Goal: Information Seeking & Learning: Learn about a topic

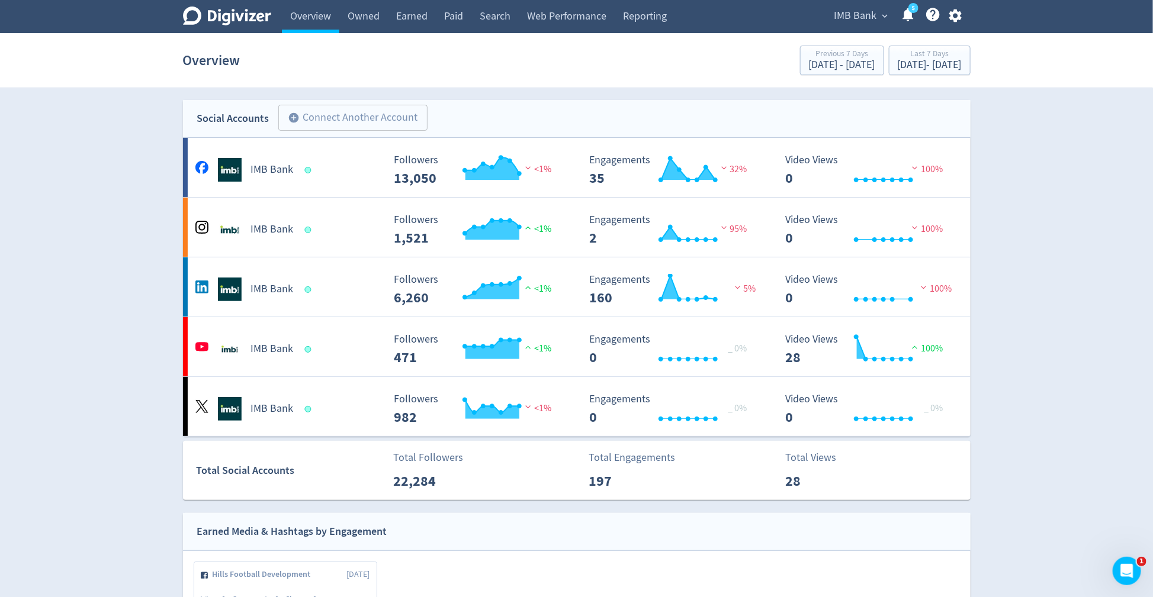
click at [842, 14] on span "IMB Bank" at bounding box center [855, 16] width 43 height 19
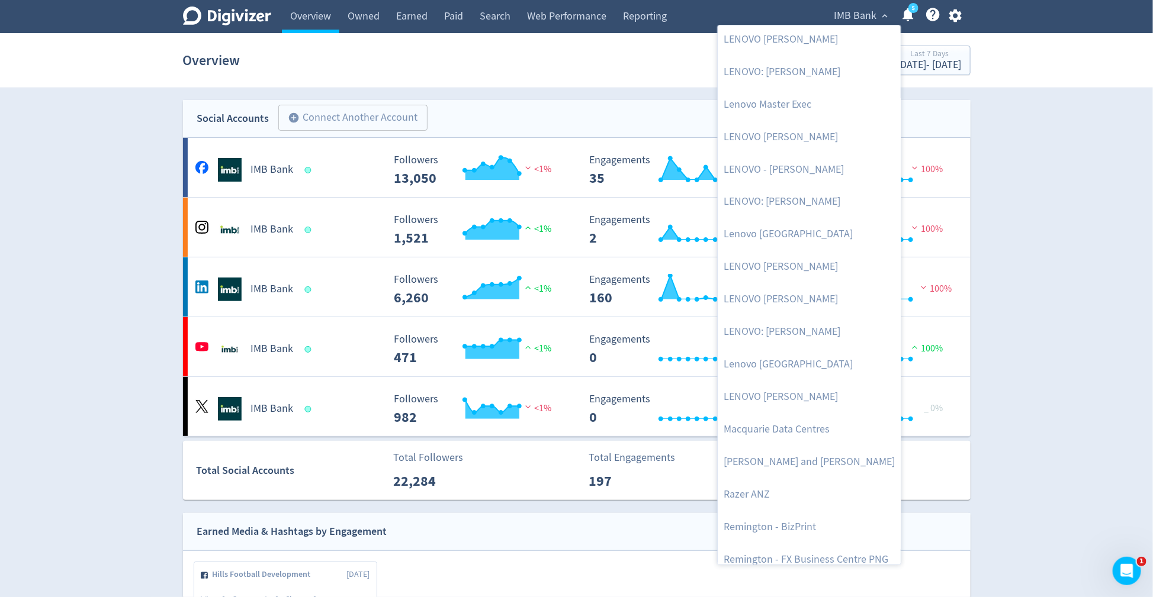
scroll to position [837, 0]
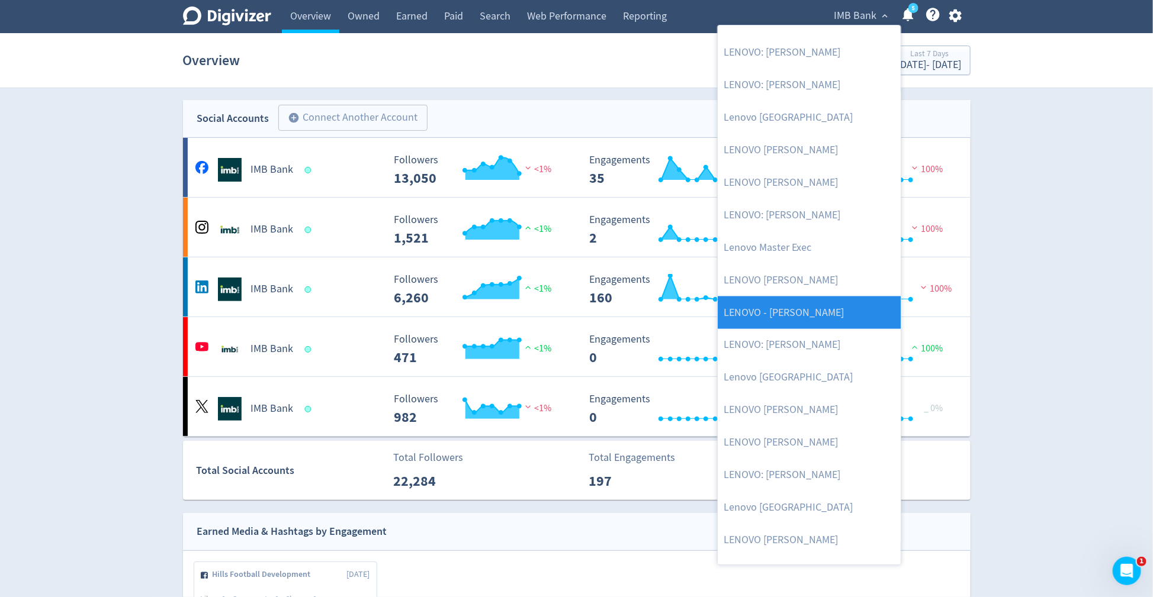
click at [814, 297] on link "LENOVO - [PERSON_NAME]" at bounding box center [809, 313] width 183 height 33
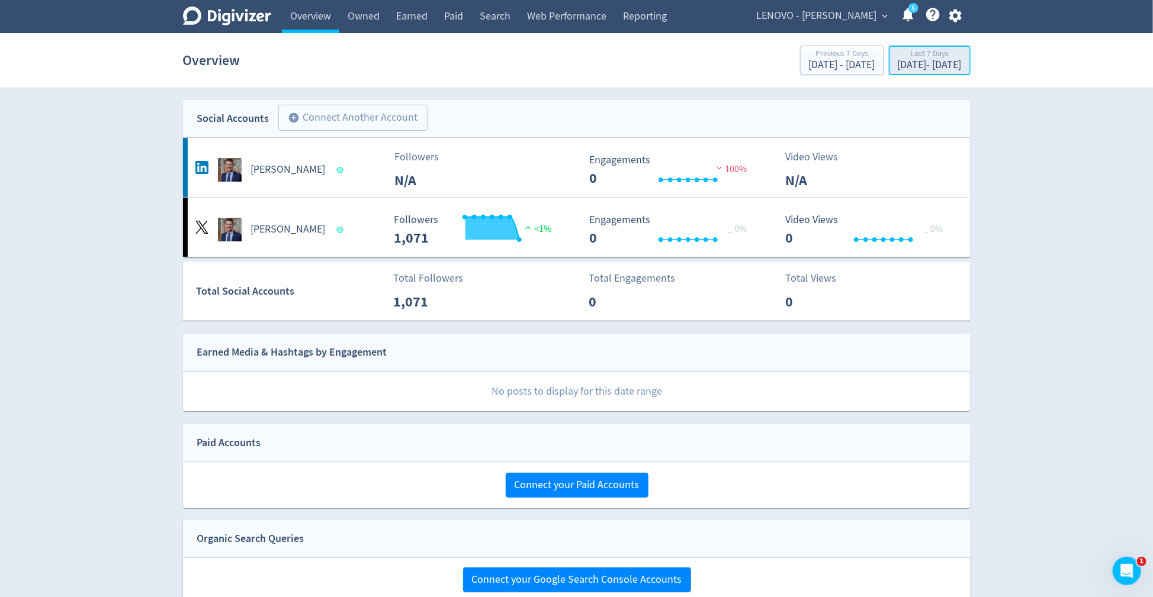
click at [898, 67] on div "[DATE] - [DATE]" at bounding box center [930, 65] width 64 height 11
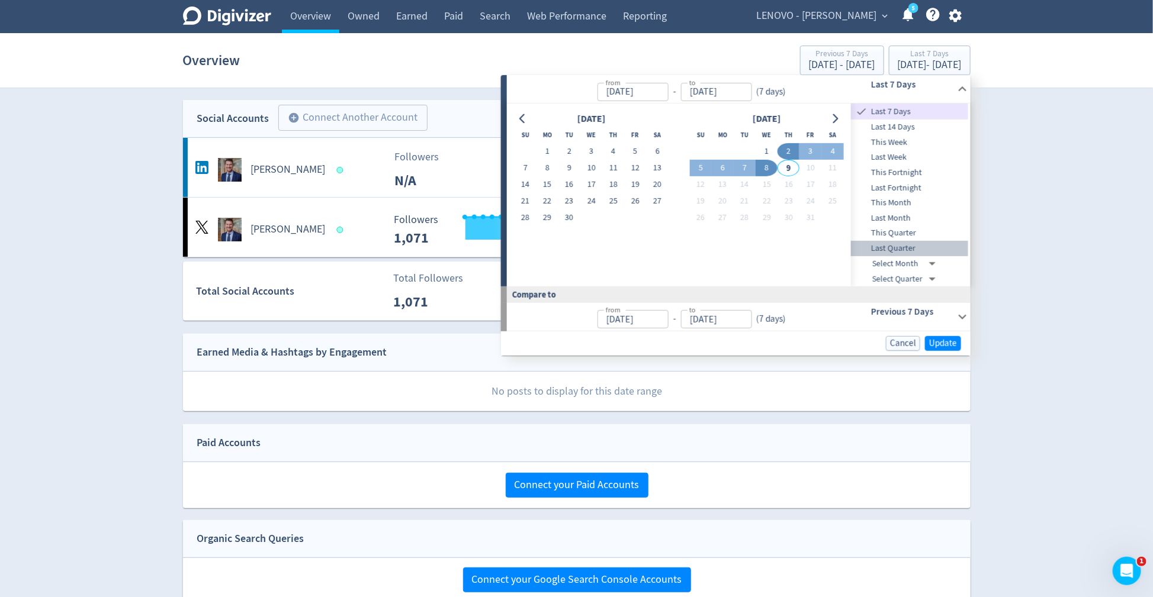
click at [879, 249] on span "Last Quarter" at bounding box center [909, 248] width 117 height 13
type input "[DATE]"
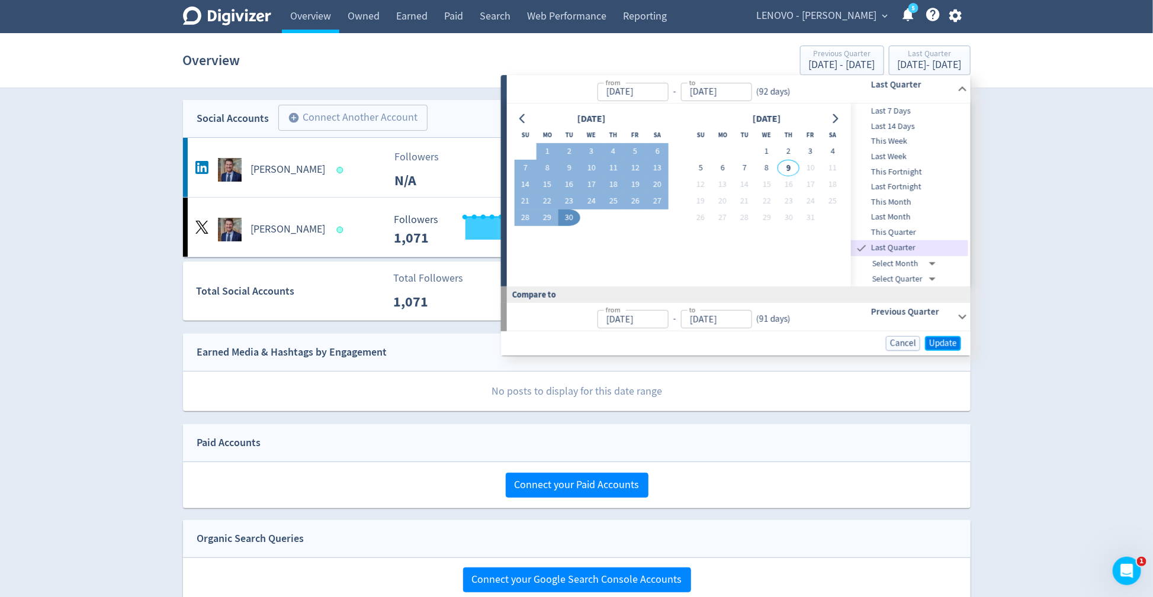
click at [936, 346] on span "Update" at bounding box center [943, 343] width 28 height 9
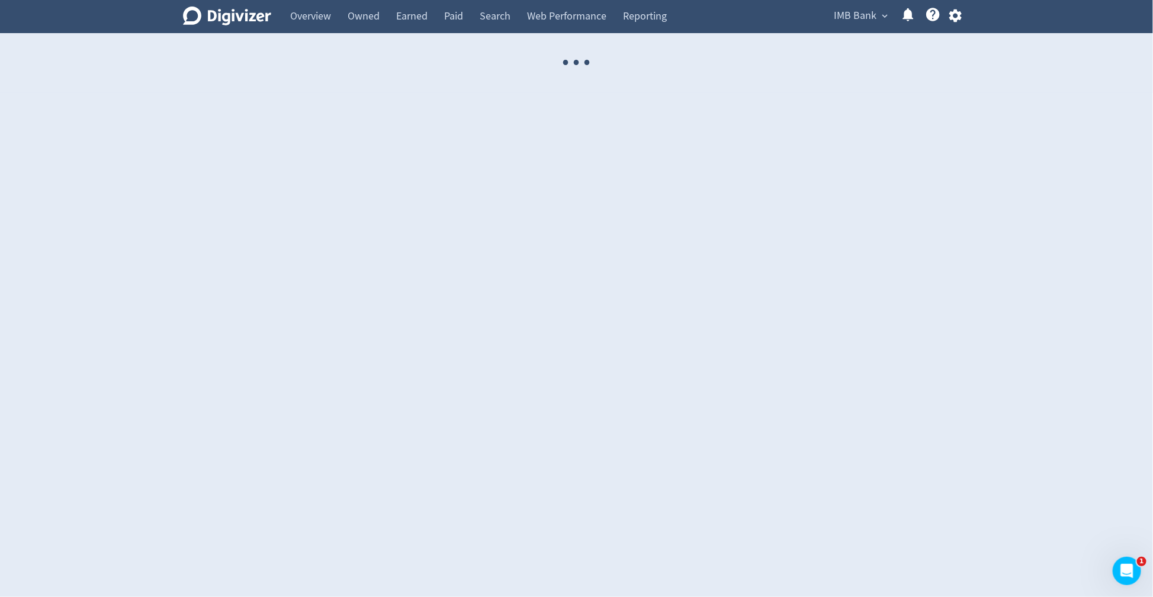
select select "USER"
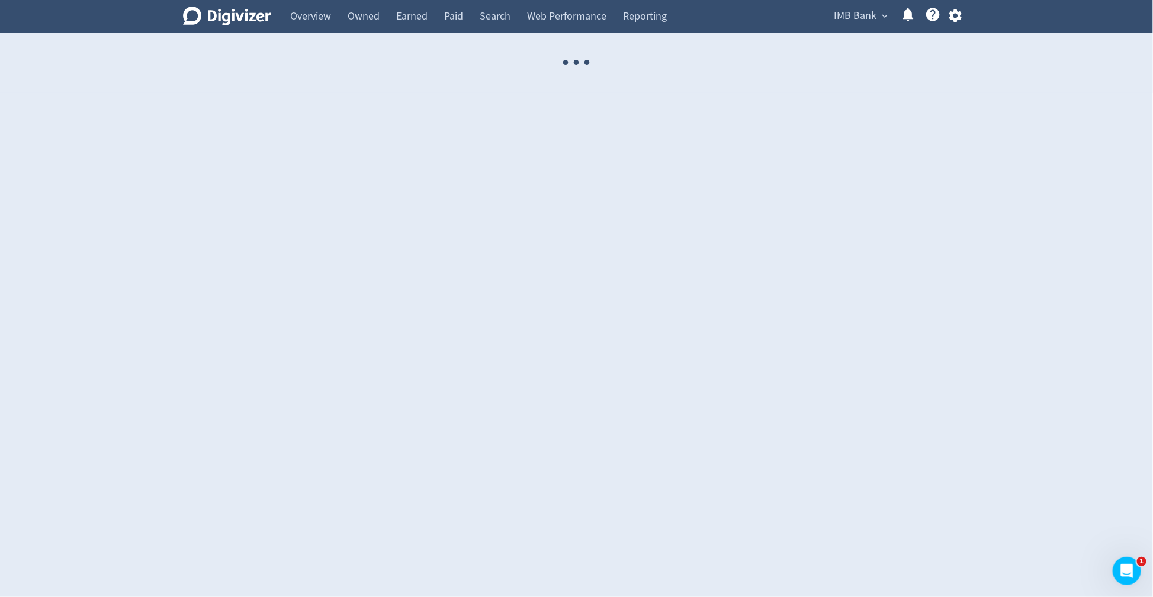
select select "USER"
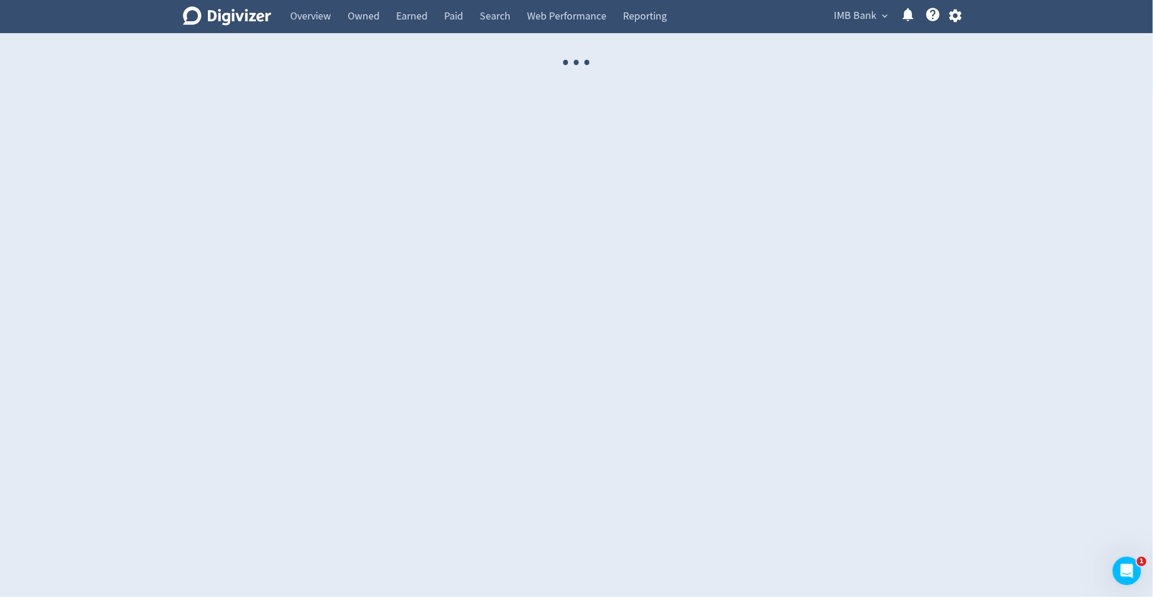
select select "USER"
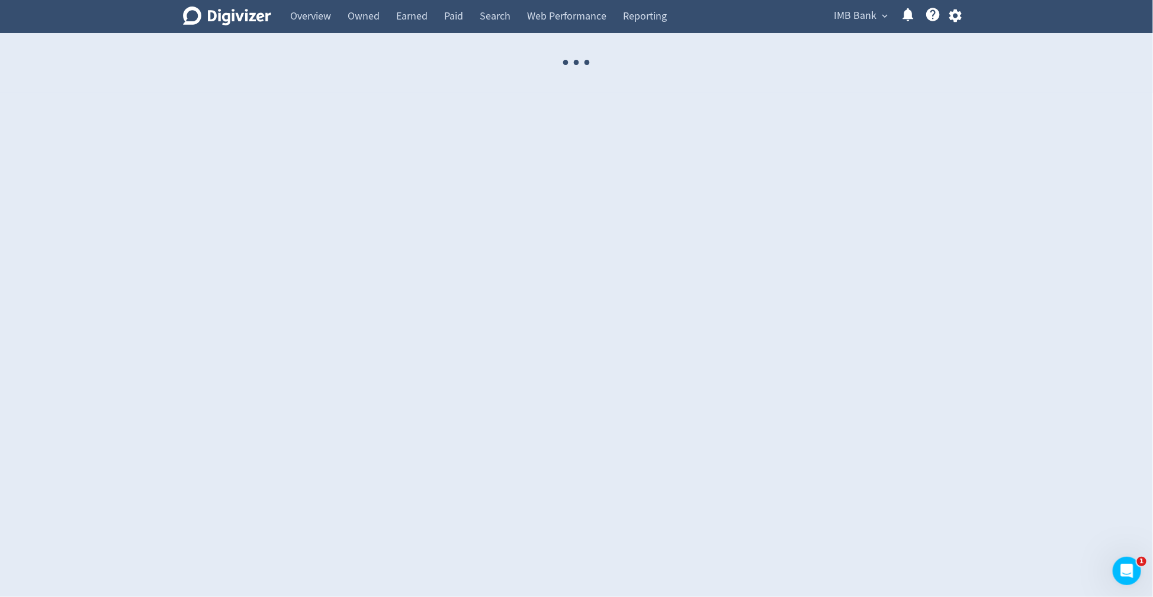
select select "USER"
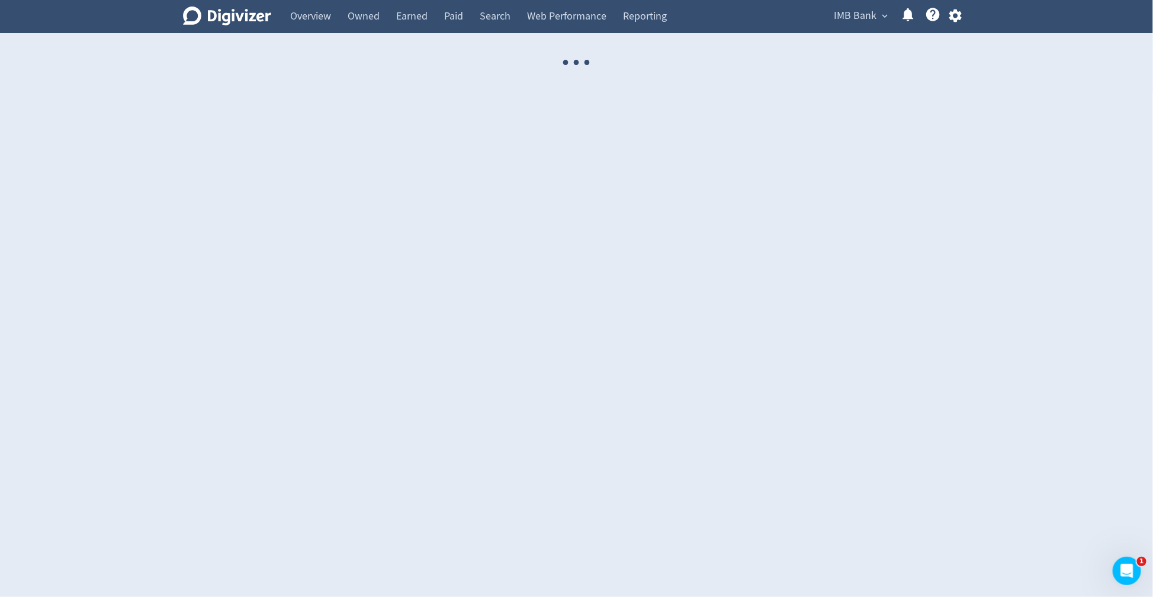
select select "USER"
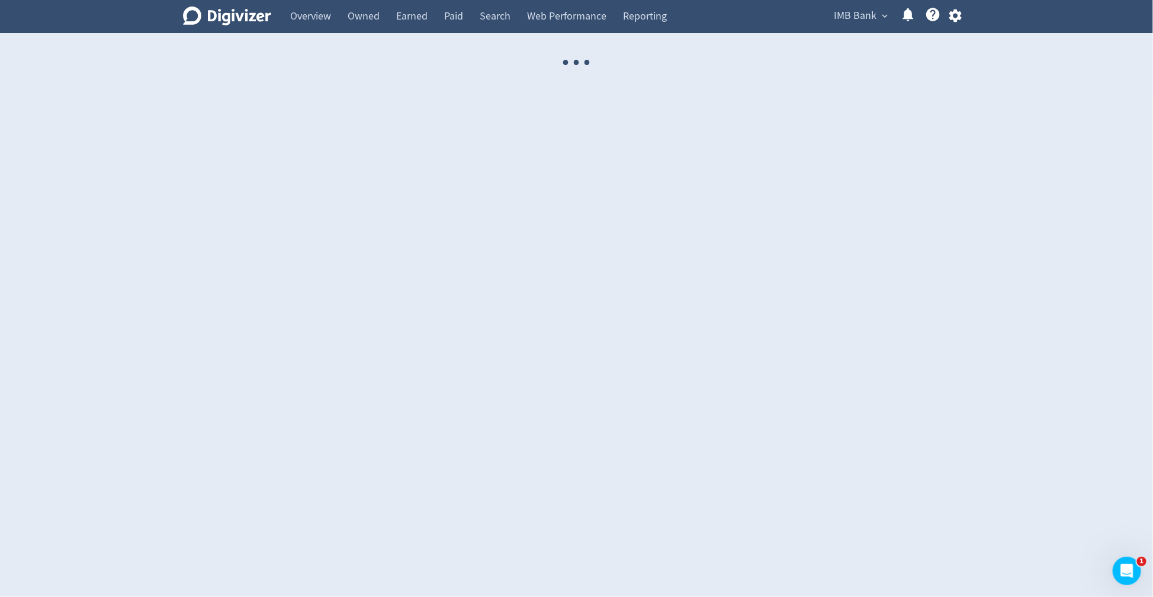
select select "USER"
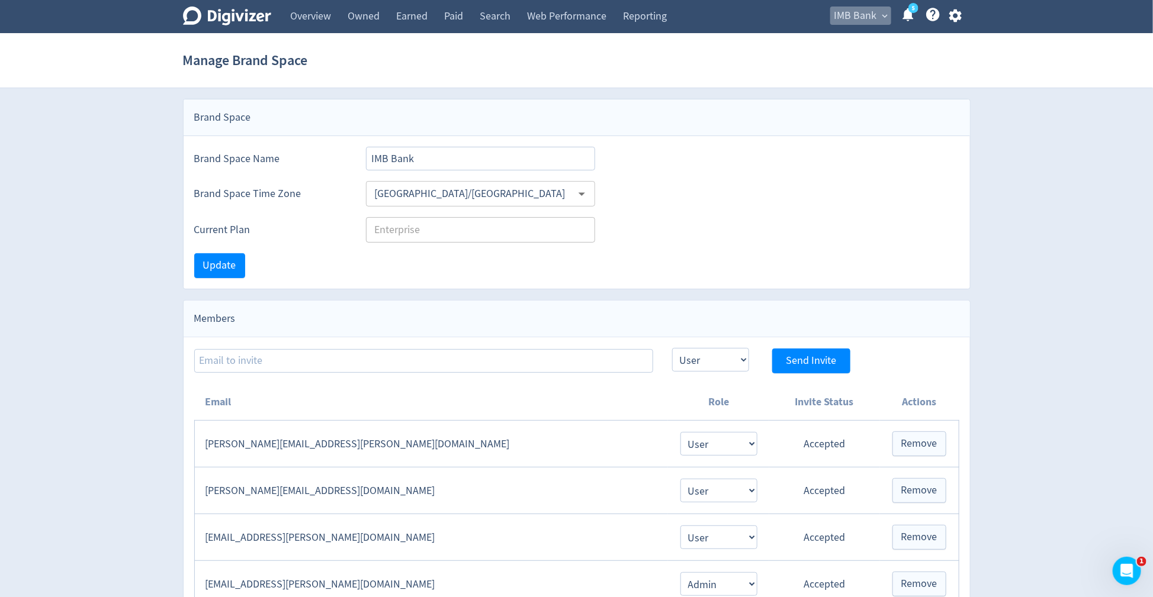
click at [870, 20] on span "IMB Bank" at bounding box center [855, 16] width 43 height 19
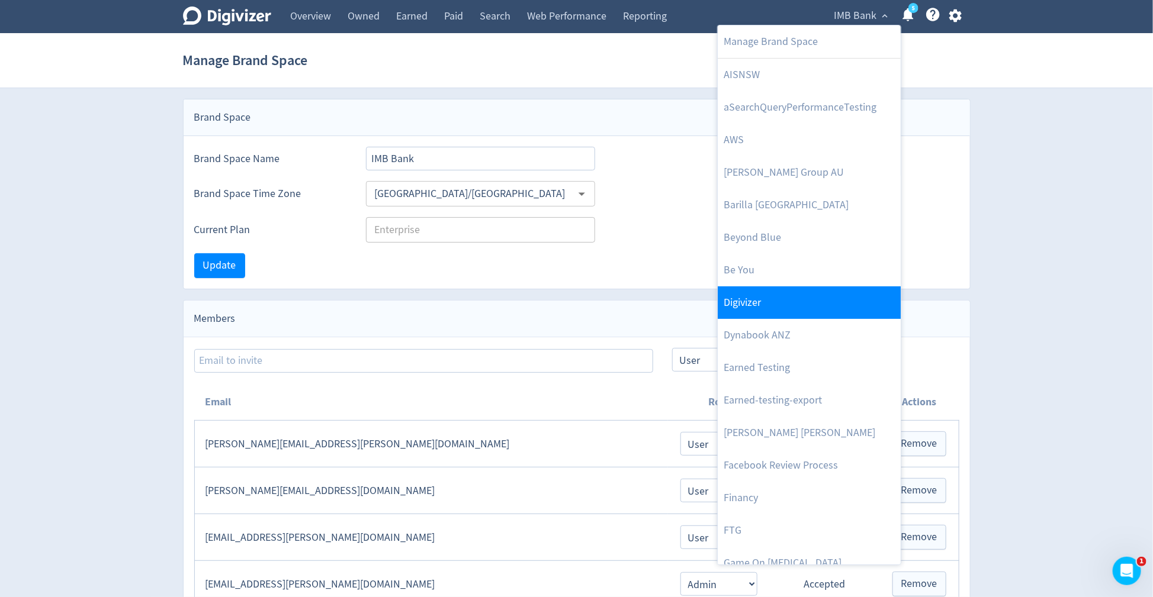
click at [778, 301] on link "Digivizer" at bounding box center [809, 303] width 183 height 33
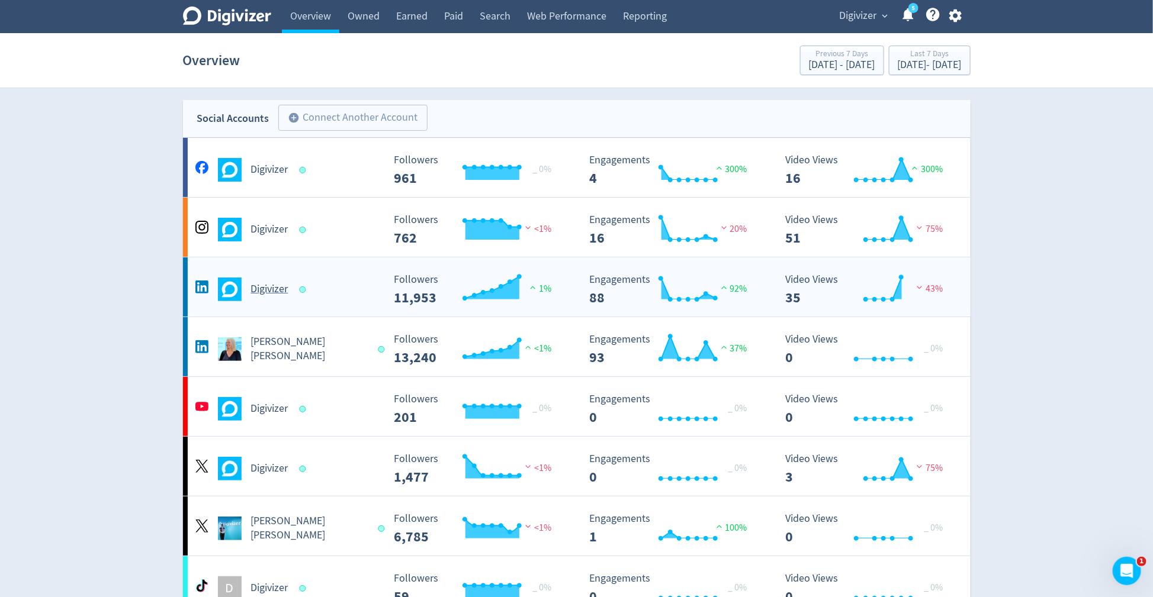
click at [276, 297] on div "Digivizer" at bounding box center [287, 290] width 191 height 24
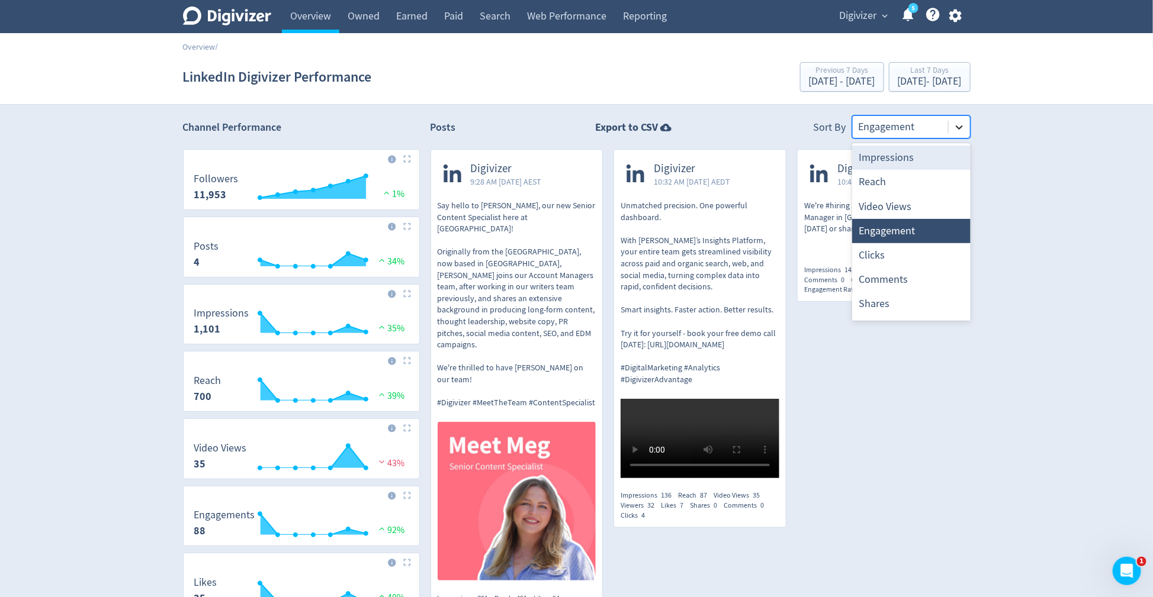
click at [956, 128] on icon at bounding box center [959, 127] width 12 height 12
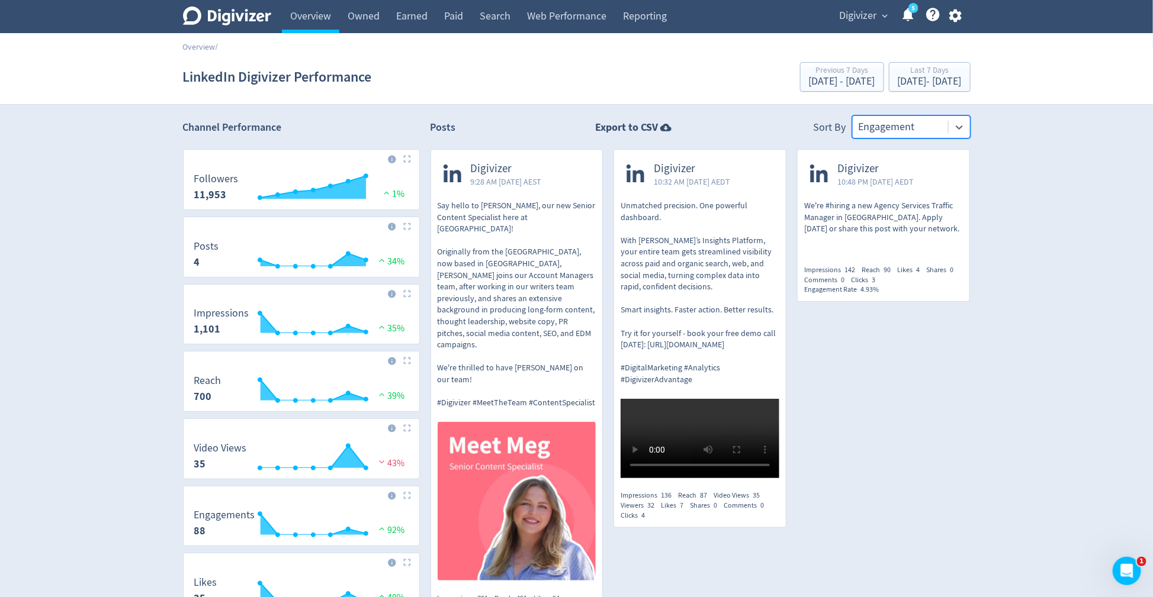
click at [953, 18] on icon "button" at bounding box center [955, 15] width 12 height 13
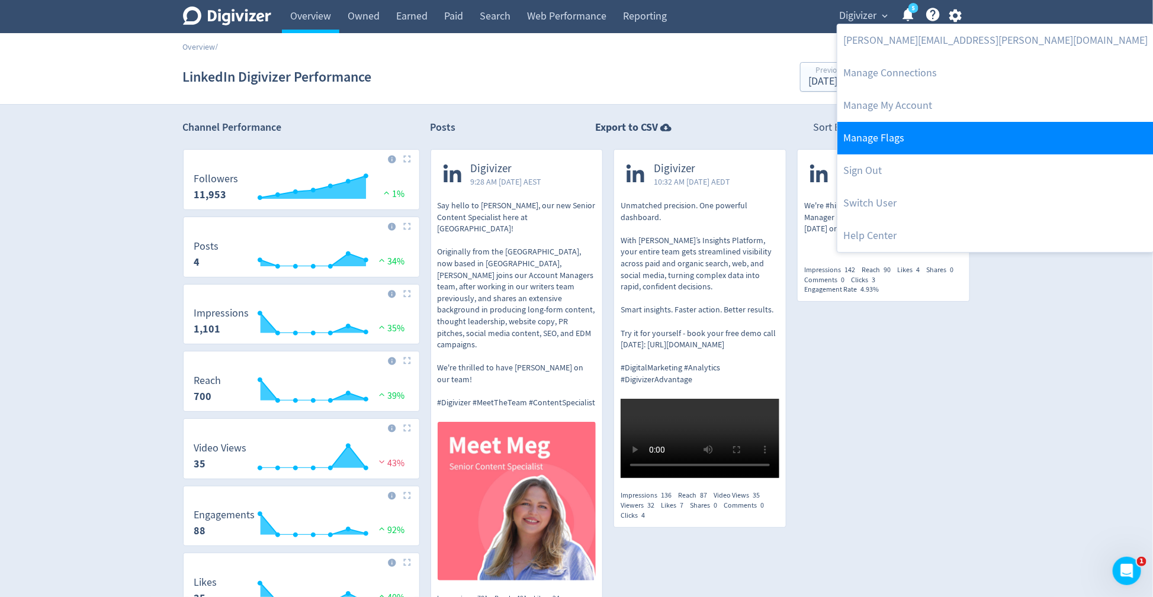
click at [934, 149] on link "Manage Flags" at bounding box center [995, 138] width 316 height 33
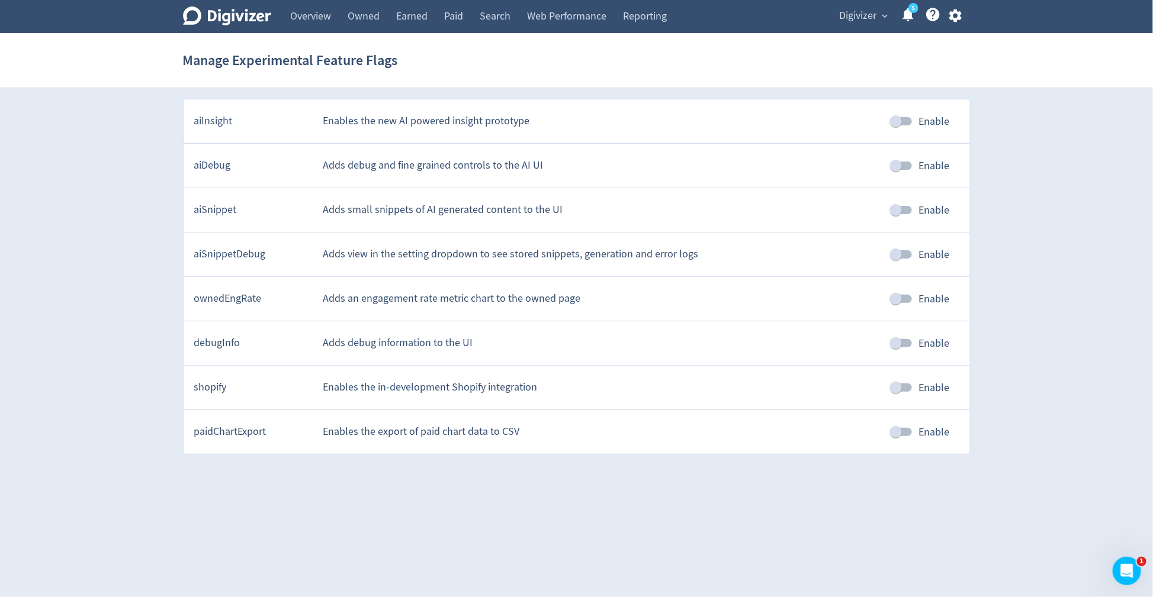
click at [907, 346] on input "Enable" at bounding box center [895, 343] width 67 height 22
checkbox input "true"
click at [872, 15] on span "Digivizer" at bounding box center [857, 16] width 37 height 19
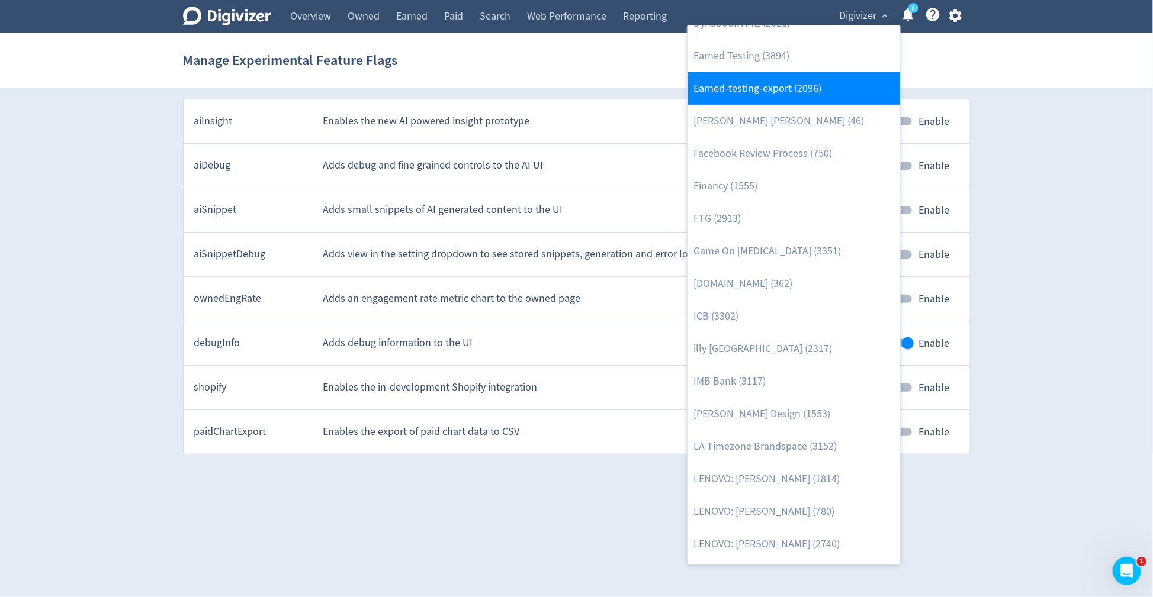
scroll to position [640, 0]
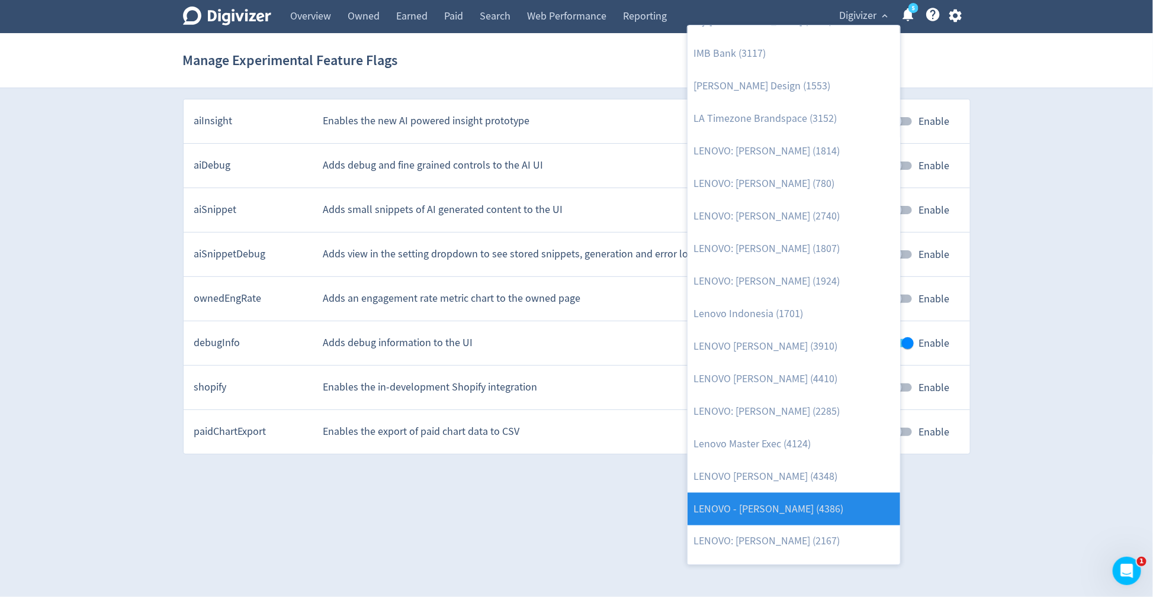
click at [807, 505] on link "LENOVO - Matthew Zielinski (4386)" at bounding box center [793, 509] width 213 height 33
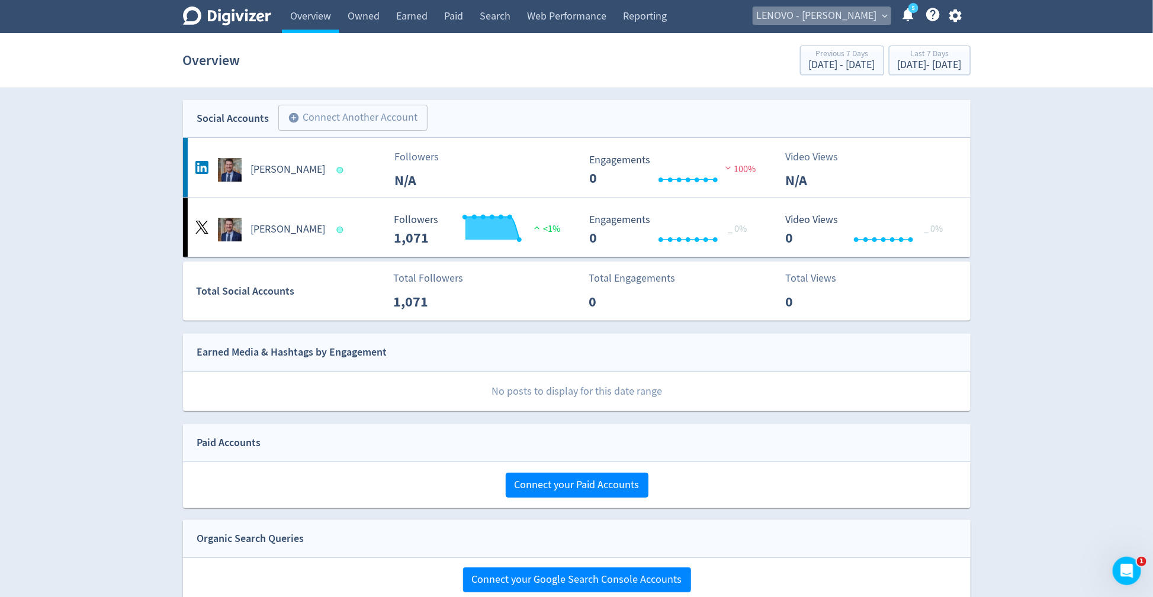
click at [883, 14] on span "expand_more" at bounding box center [885, 16] width 11 height 11
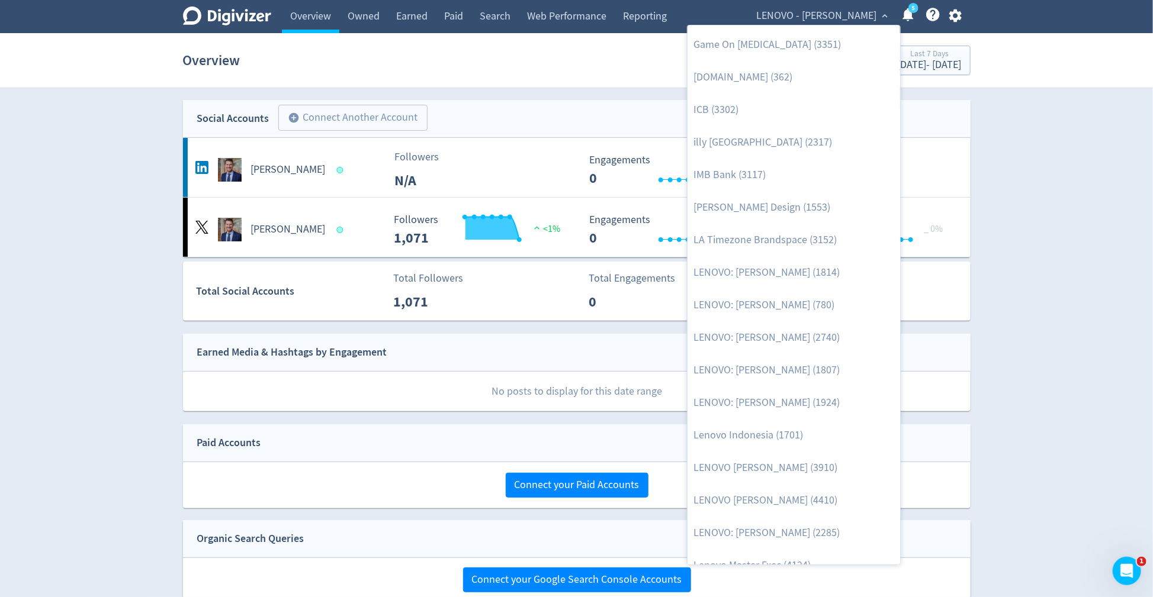
scroll to position [629, 0]
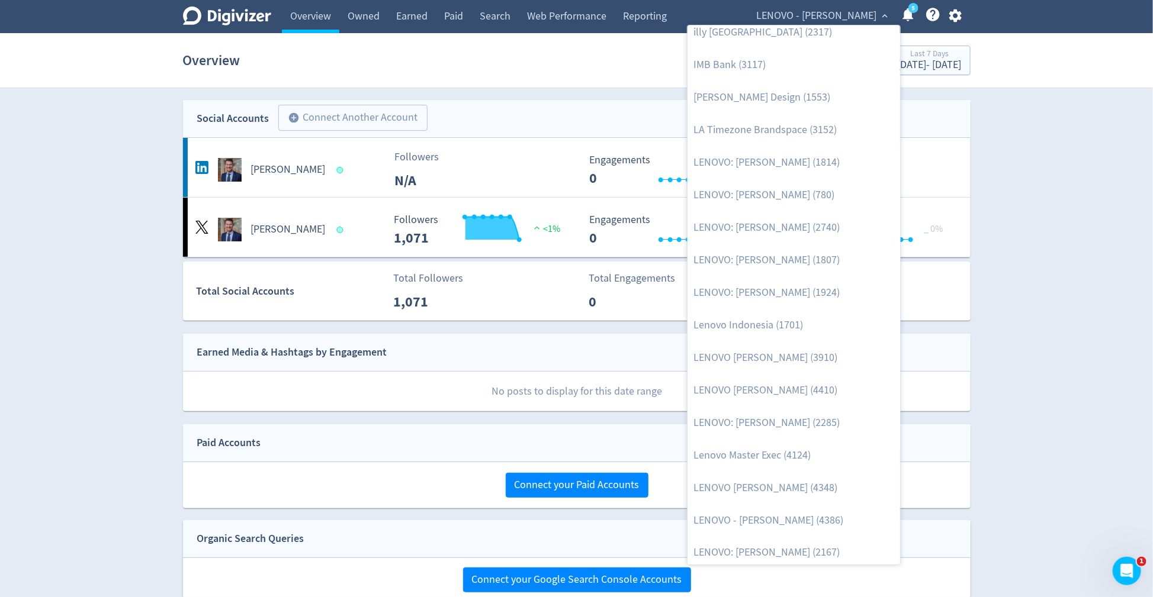
click at [374, 163] on div at bounding box center [576, 298] width 1153 height 597
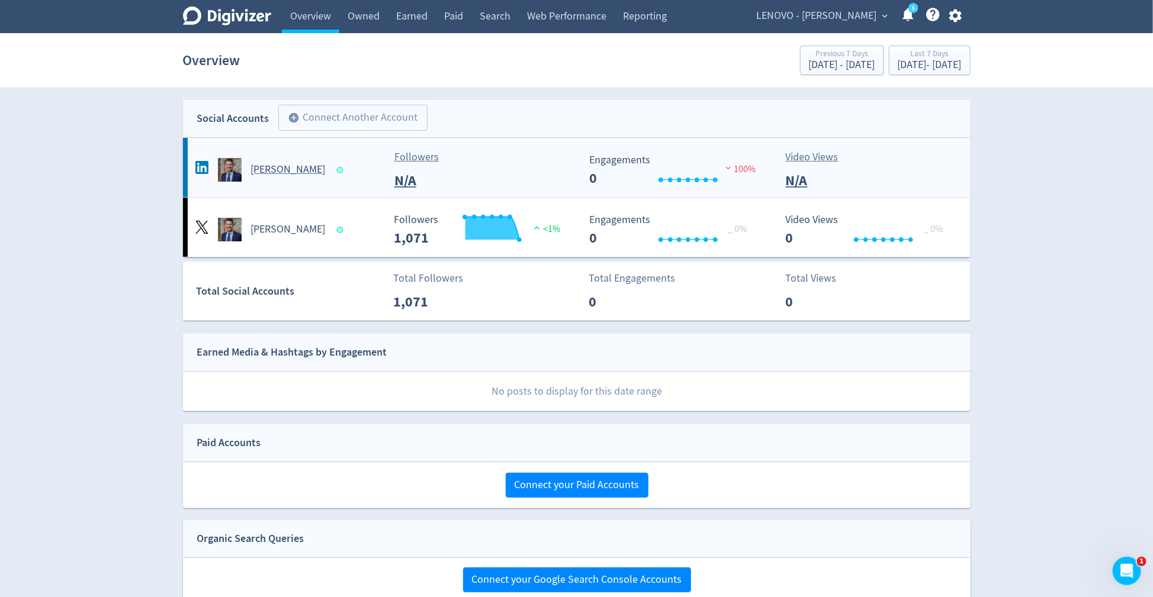
click at [313, 169] on h5 "[PERSON_NAME]" at bounding box center [288, 170] width 75 height 14
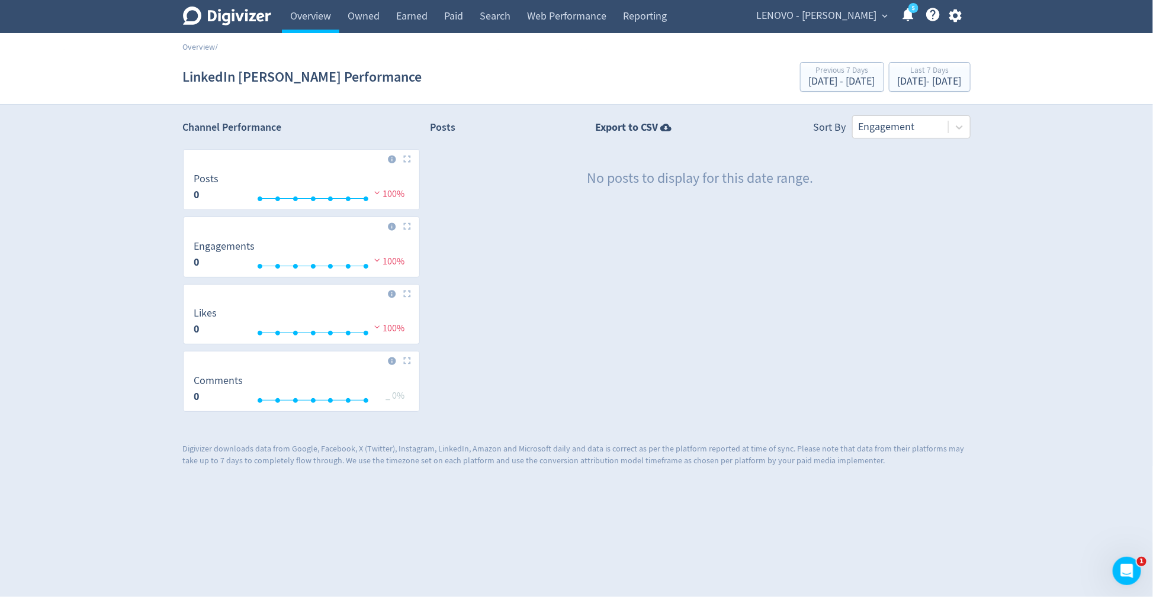
click at [236, 67] on h1 "LinkedIn Matthew Zielinski Performance" at bounding box center [302, 77] width 239 height 38
click at [300, 15] on link "Overview" at bounding box center [310, 16] width 57 height 33
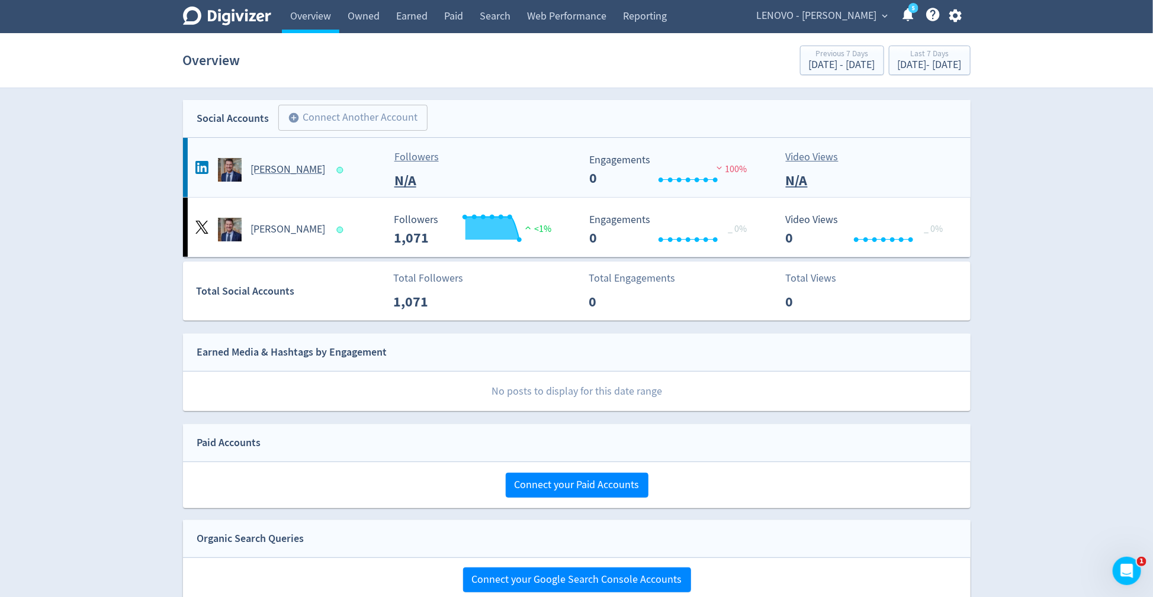
click at [289, 173] on h5 "[PERSON_NAME]" at bounding box center [288, 170] width 75 height 14
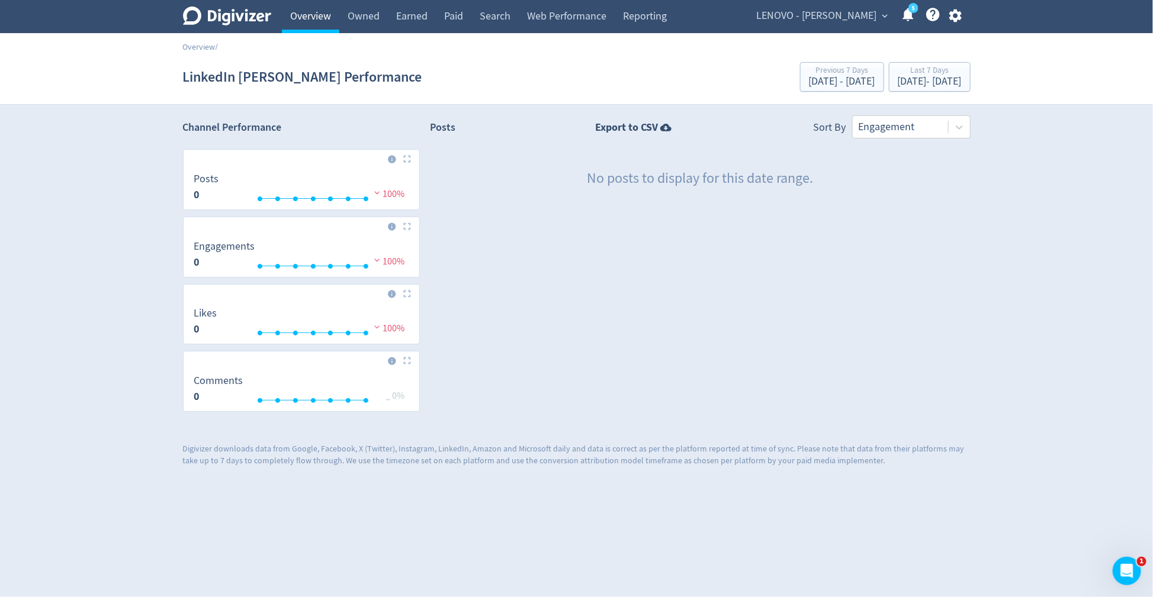
click at [320, 28] on link "Overview" at bounding box center [310, 16] width 57 height 33
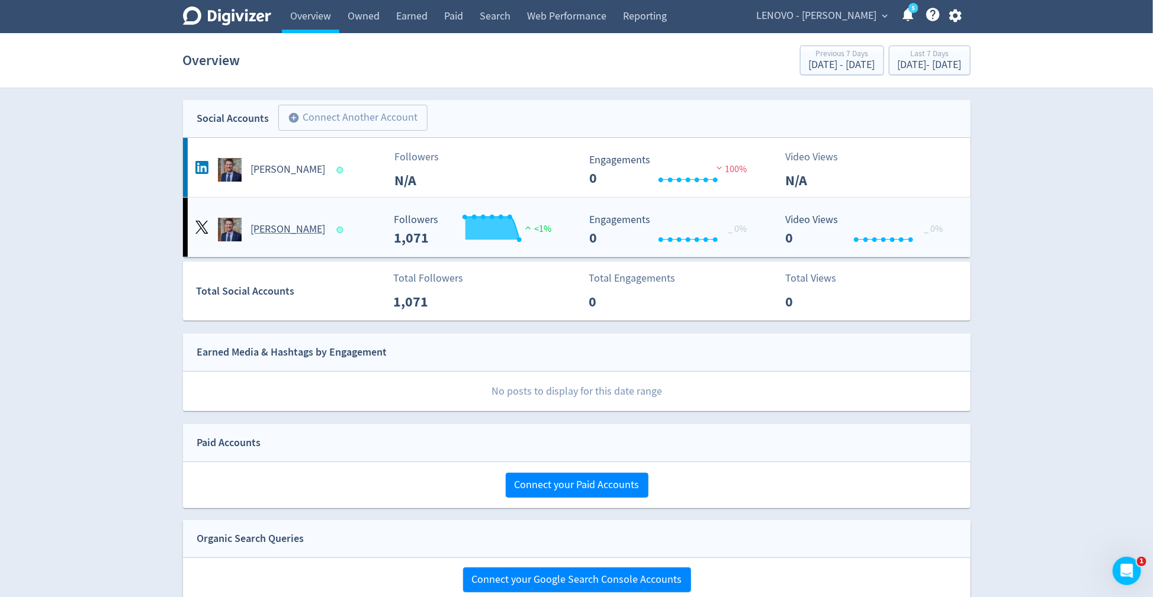
click at [285, 220] on div "[PERSON_NAME]" at bounding box center [287, 230] width 191 height 24
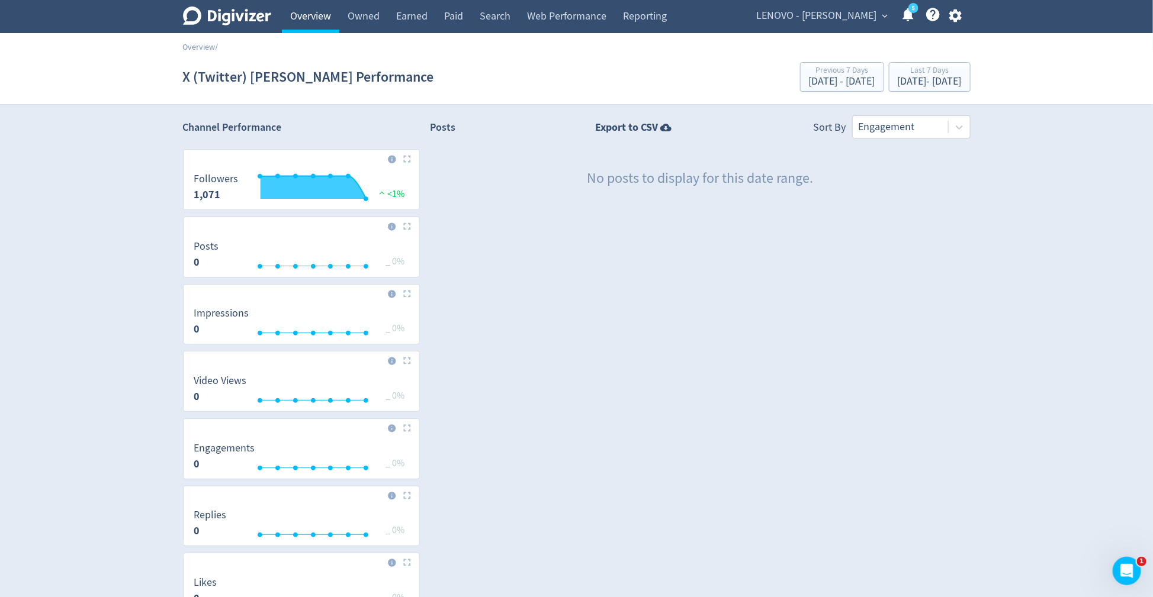
click at [299, 22] on link "Overview" at bounding box center [310, 16] width 57 height 33
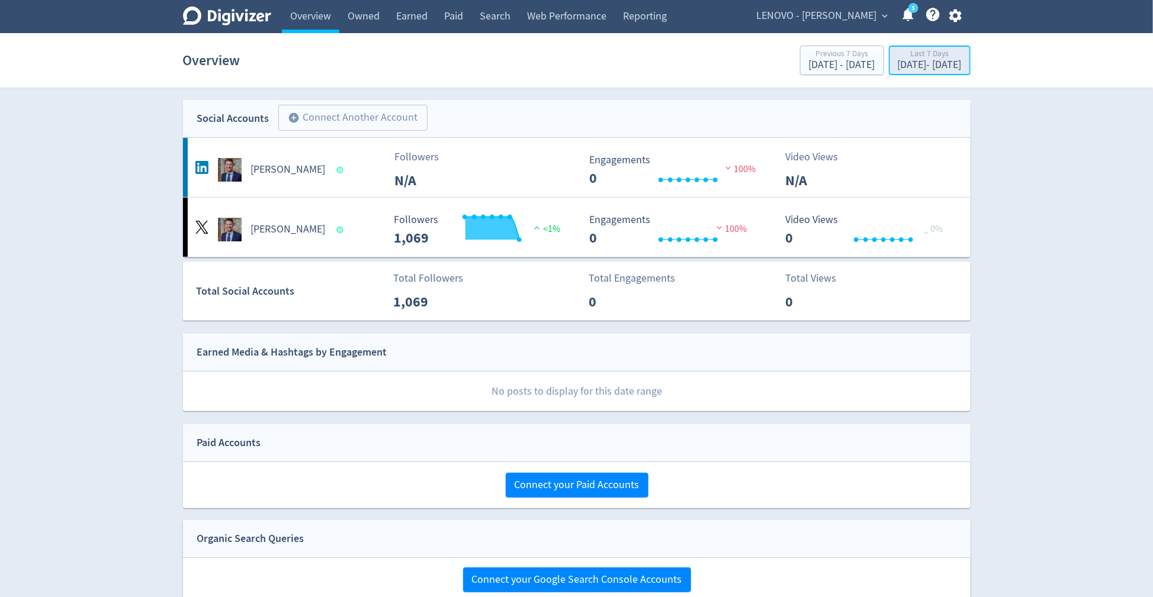
click at [898, 64] on div "[DATE] - [DATE]" at bounding box center [930, 65] width 64 height 11
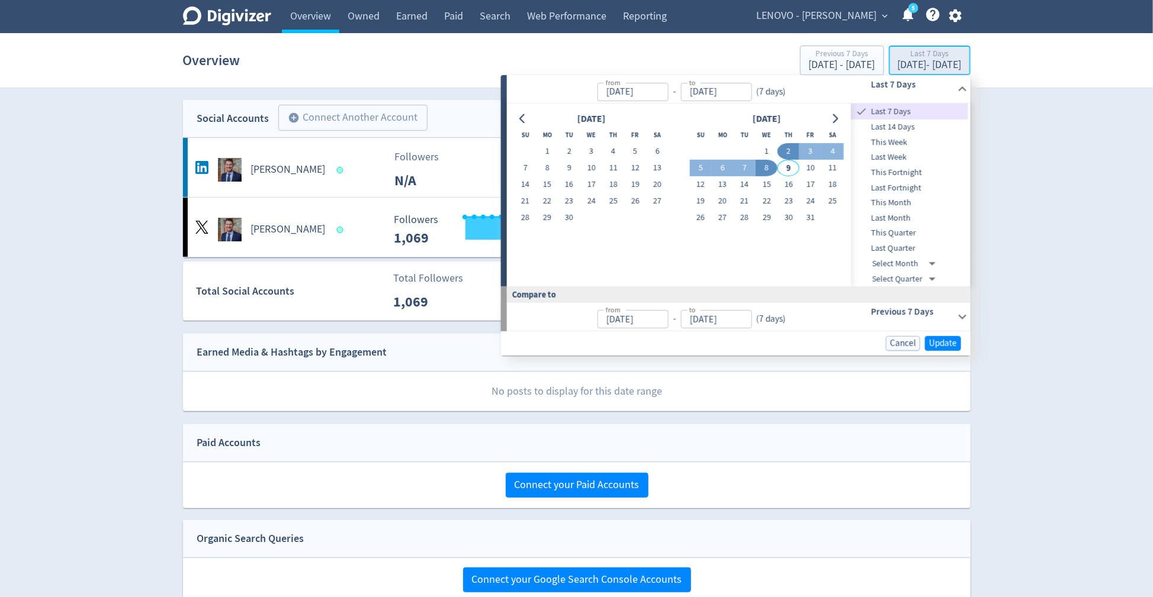
type input "[DATE]"
click at [883, 233] on span "This Quarter" at bounding box center [909, 233] width 117 height 13
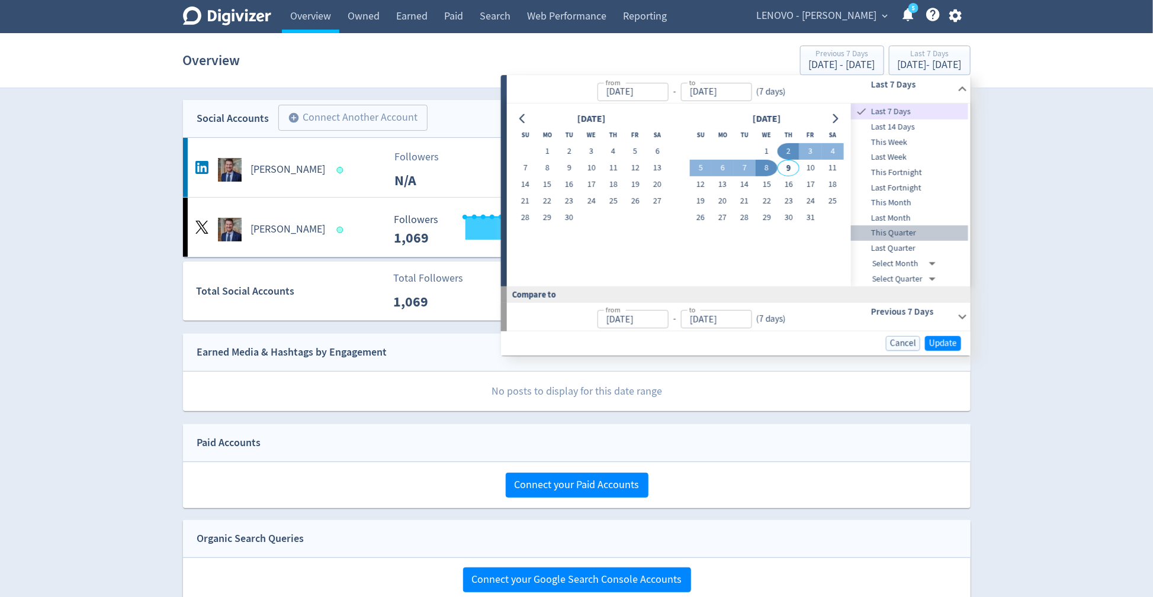
type input "[DATE]"
click at [938, 342] on span "Update" at bounding box center [943, 343] width 28 height 9
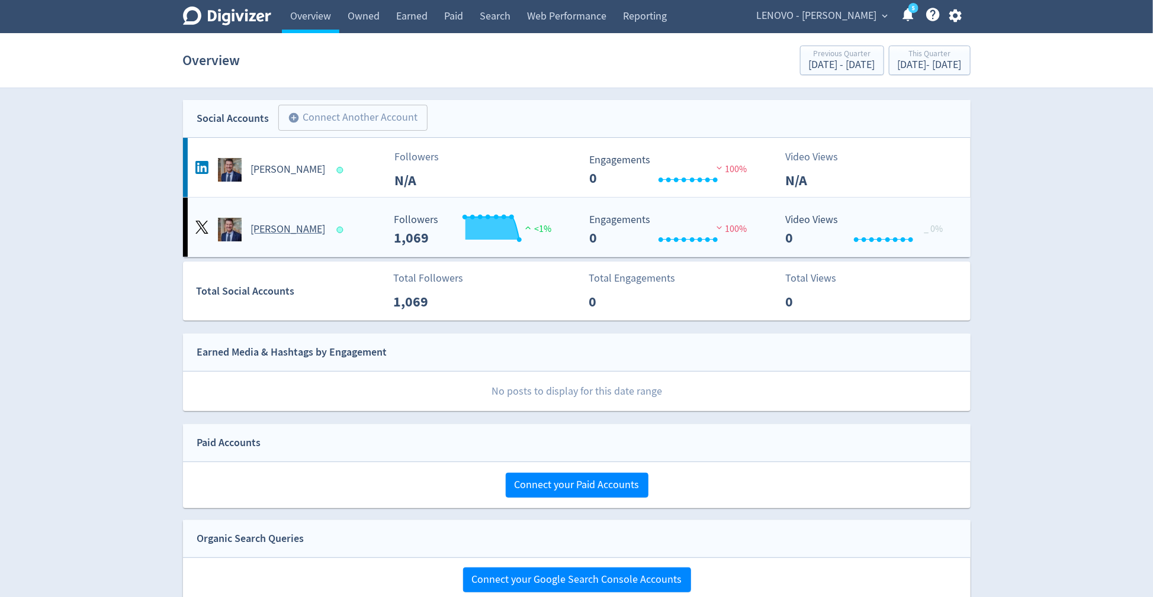
click at [336, 223] on div "[PERSON_NAME]" at bounding box center [287, 230] width 191 height 24
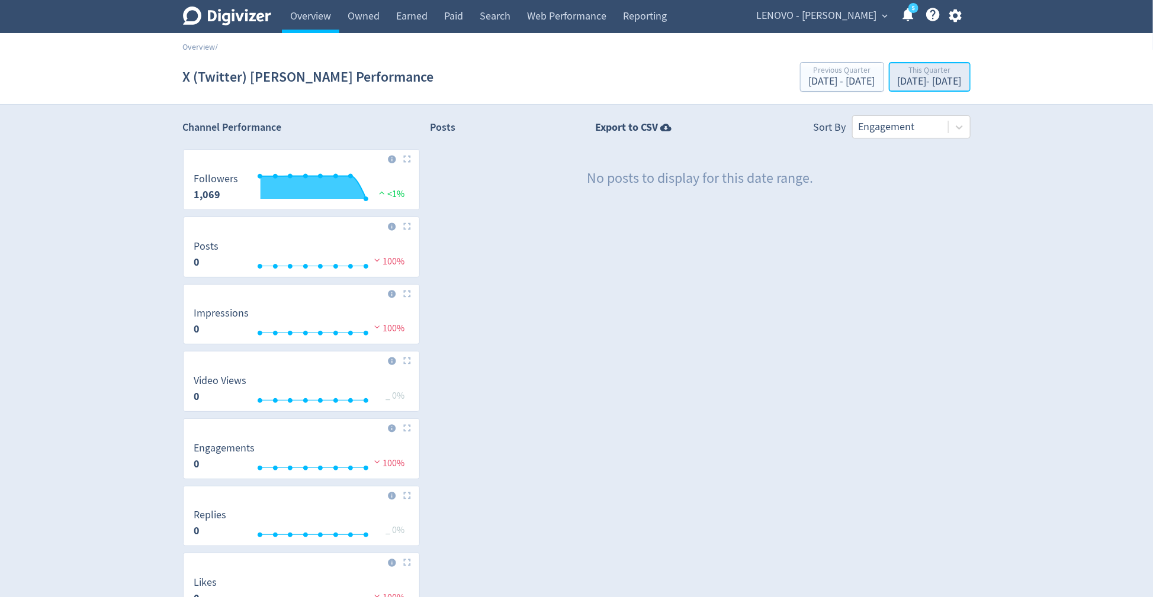
click at [898, 82] on div "Oct 1, 2025 - Oct 8, 2025" at bounding box center [930, 81] width 64 height 11
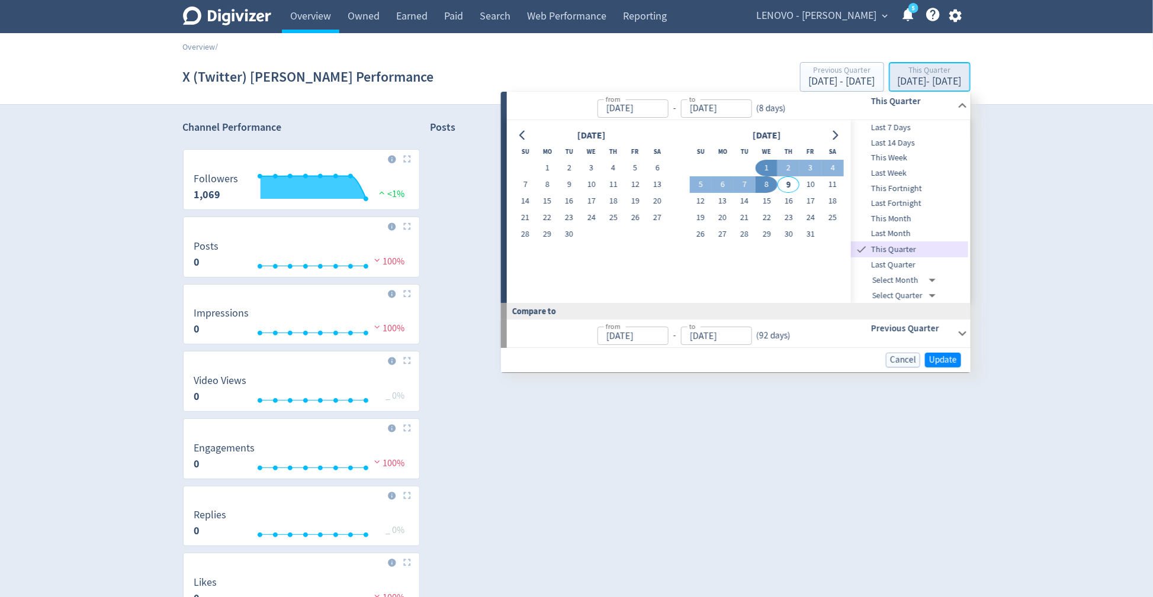
type input "[DATE]"
click at [898, 265] on span "Last Quarter" at bounding box center [909, 265] width 117 height 13
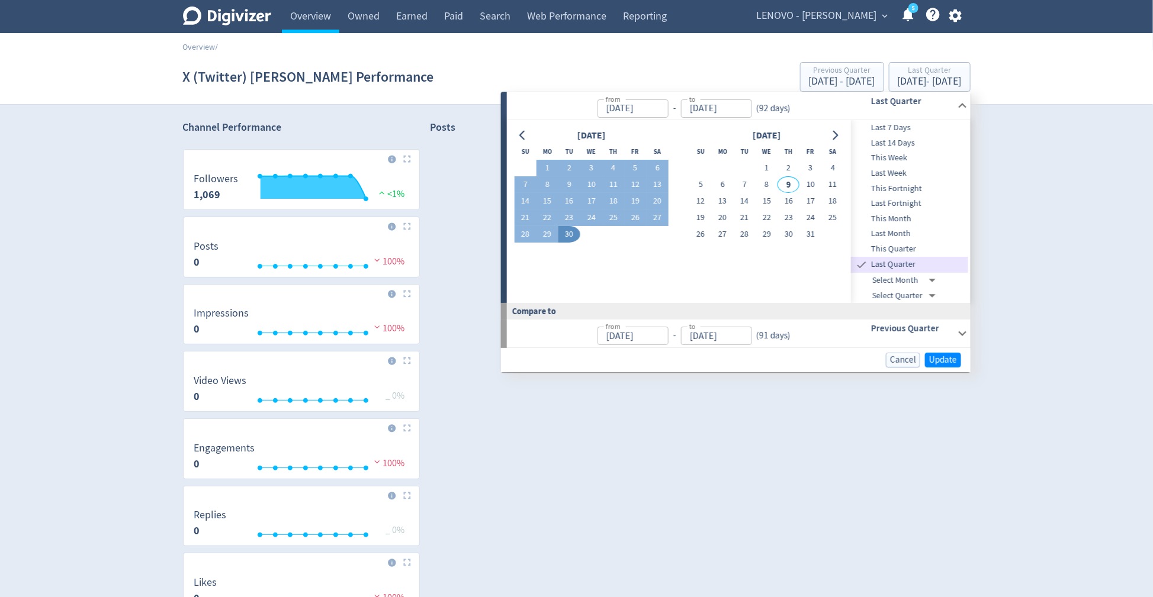
type input "[DATE]"
click at [943, 356] on span "Update" at bounding box center [943, 360] width 28 height 9
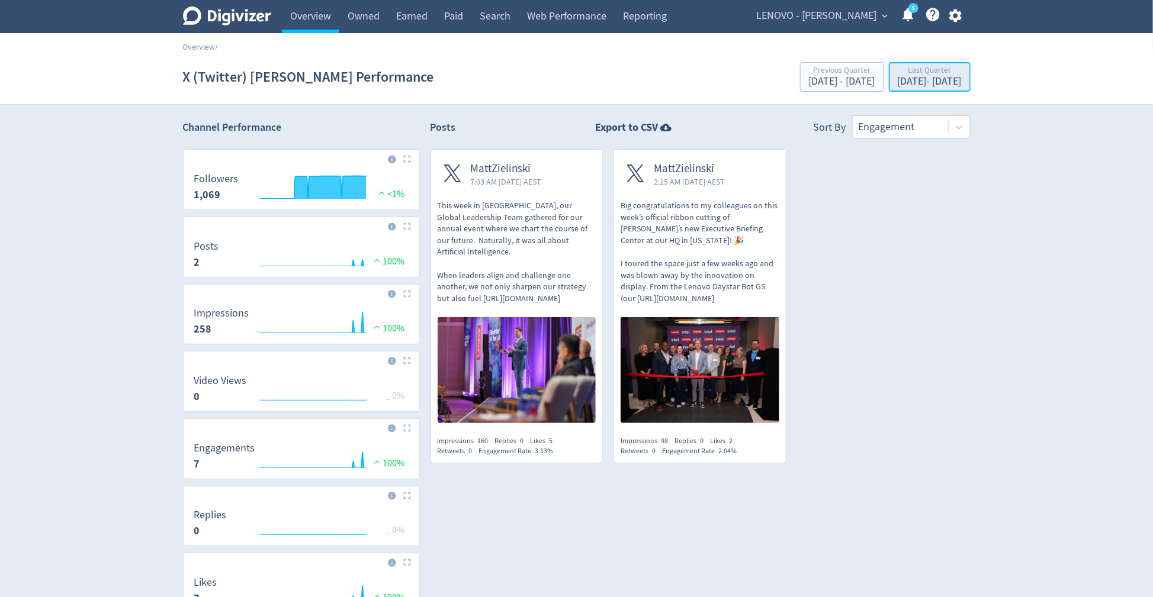
click at [898, 84] on div "Jul 1, 2025 - Sep 30, 2025" at bounding box center [930, 81] width 64 height 11
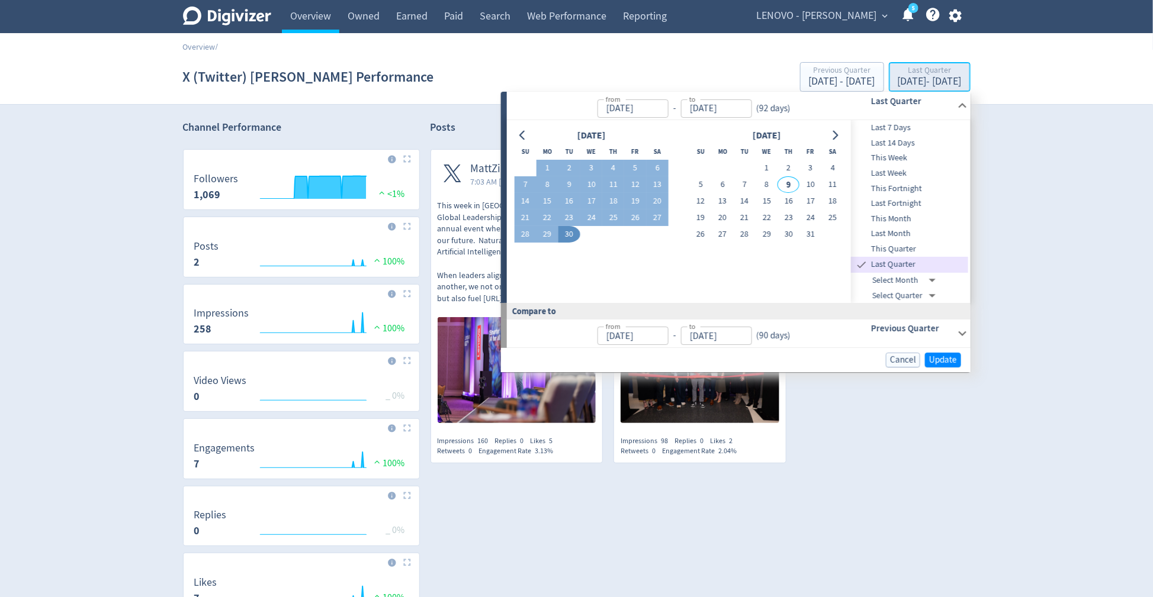
type input "[DATE]"
click at [1024, 157] on div "Digivizer Logo Mark Digivizer Logo Overview Owned Earned Paid Search Web Perfor…" at bounding box center [576, 368] width 1153 height 736
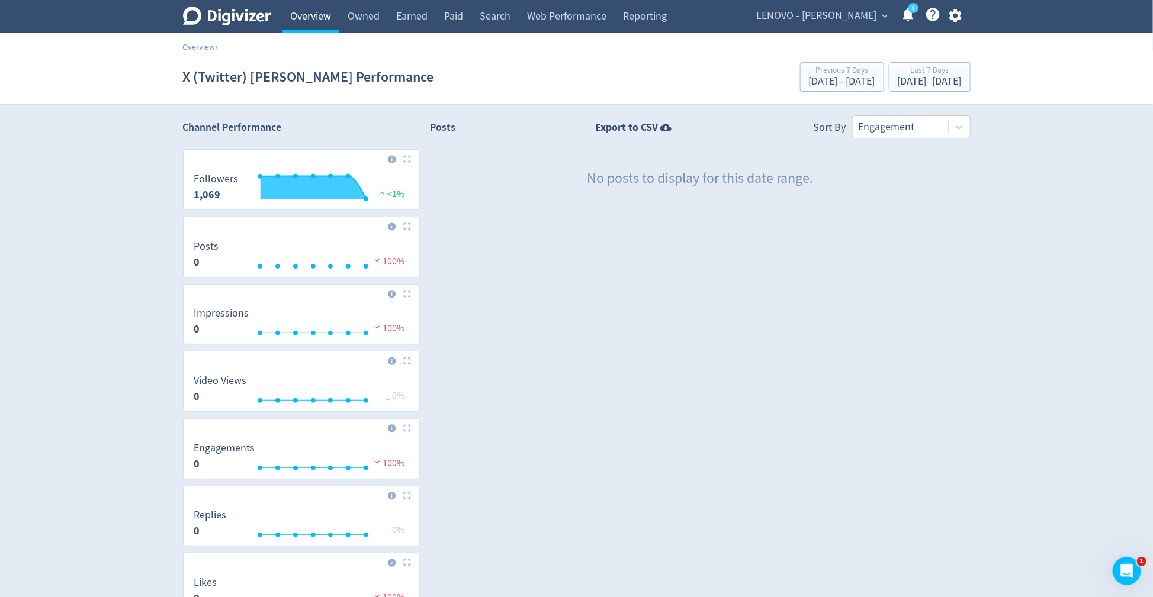
click at [302, 28] on link "Overview" at bounding box center [310, 16] width 57 height 33
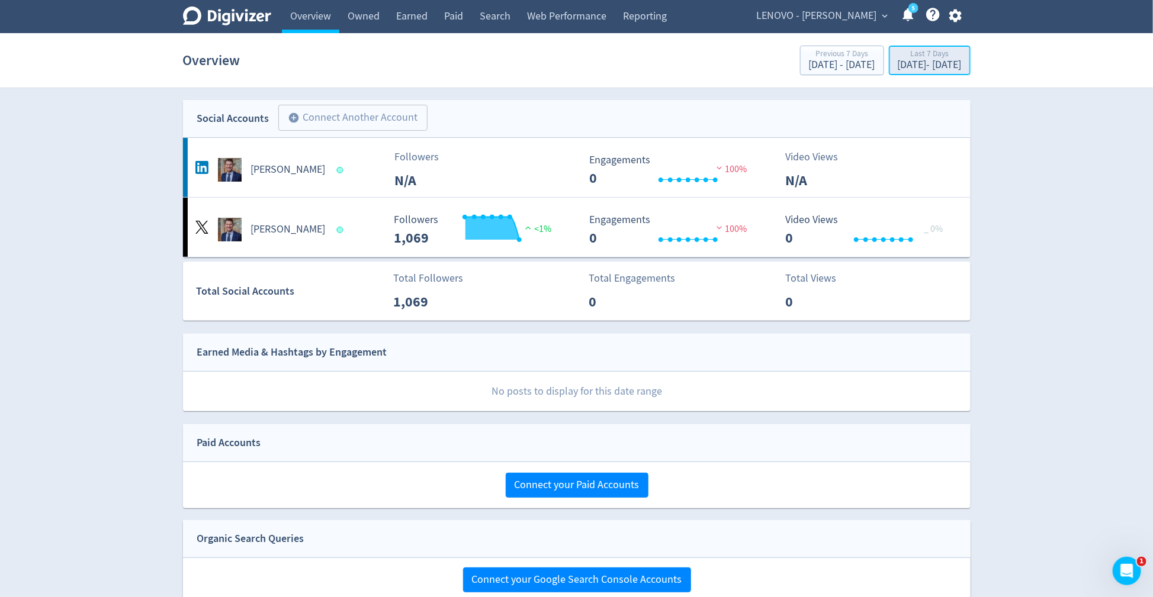
click at [915, 65] on div "[DATE] - [DATE]" at bounding box center [930, 65] width 64 height 11
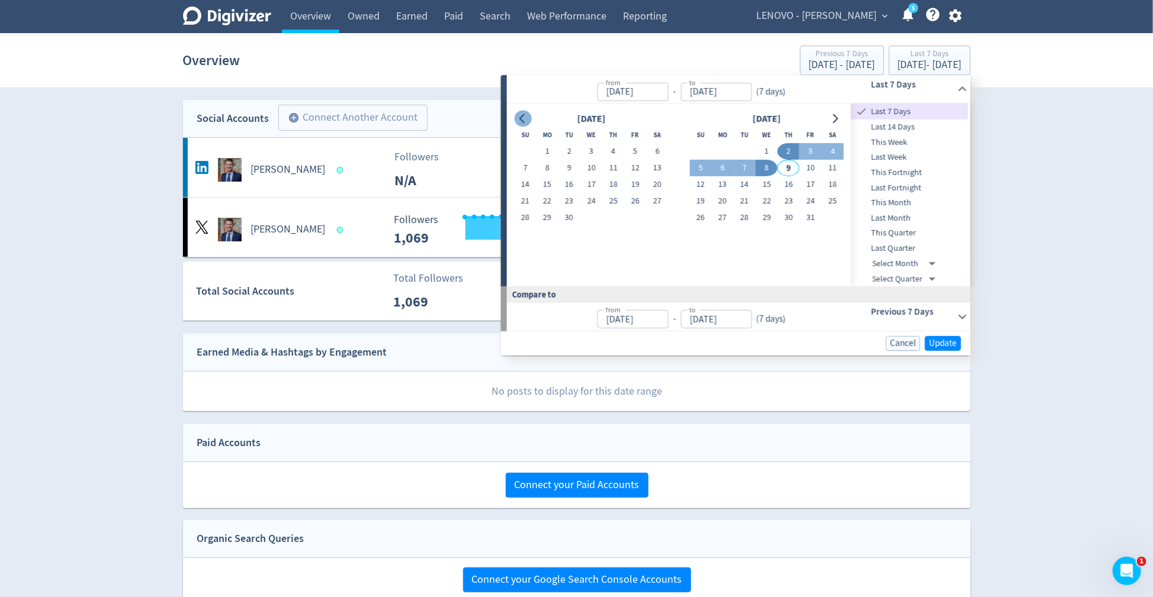
click at [524, 124] on button "Go to previous month" at bounding box center [522, 118] width 17 height 17
click at [612, 155] on button "1" at bounding box center [613, 151] width 22 height 17
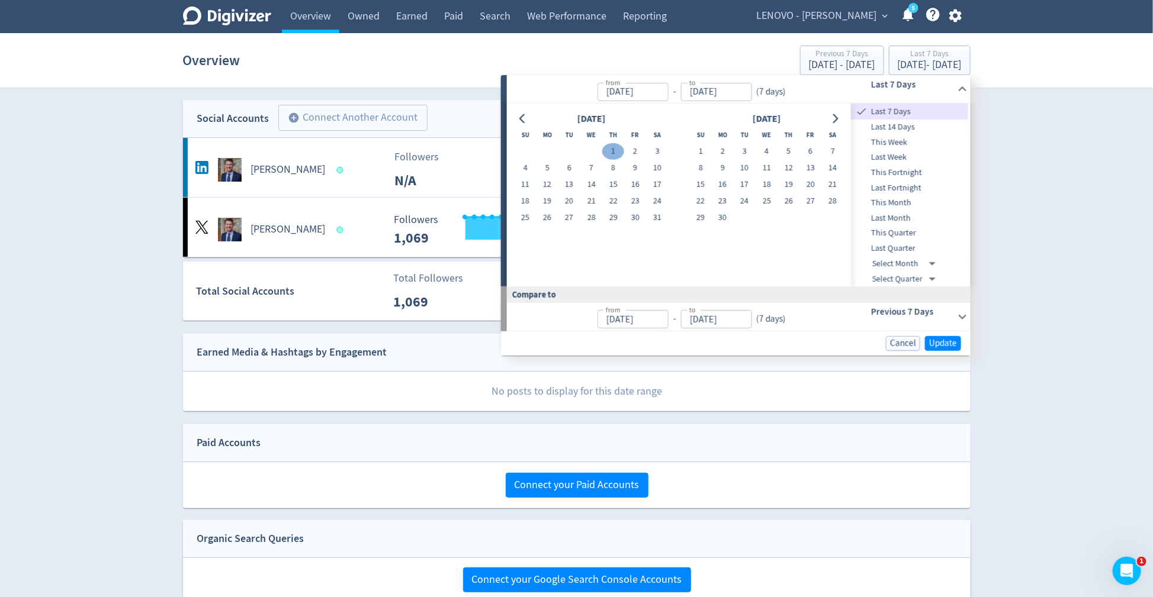
type input "May 01, 2025"
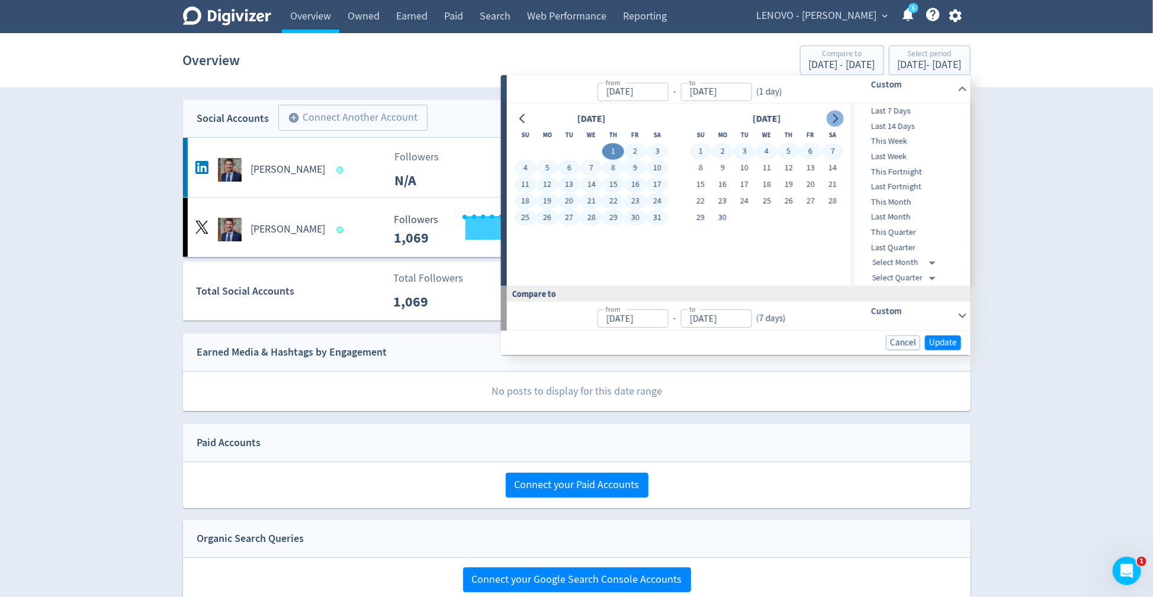
click at [837, 125] on button "Go to next month" at bounding box center [834, 118] width 17 height 17
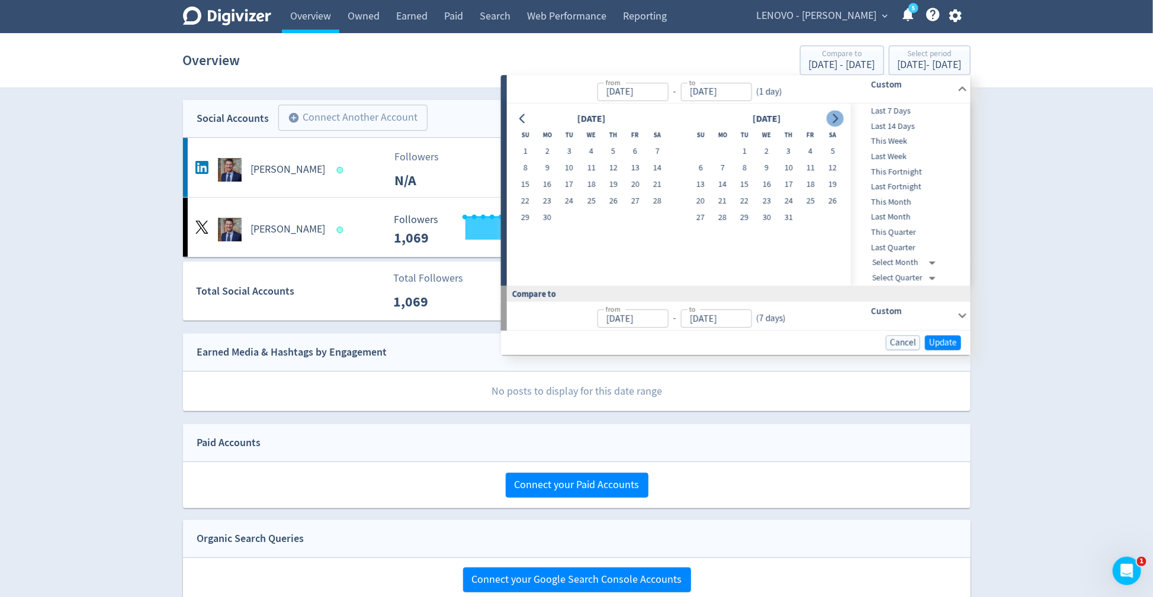
click at [837, 125] on button "Go to next month" at bounding box center [834, 118] width 17 height 17
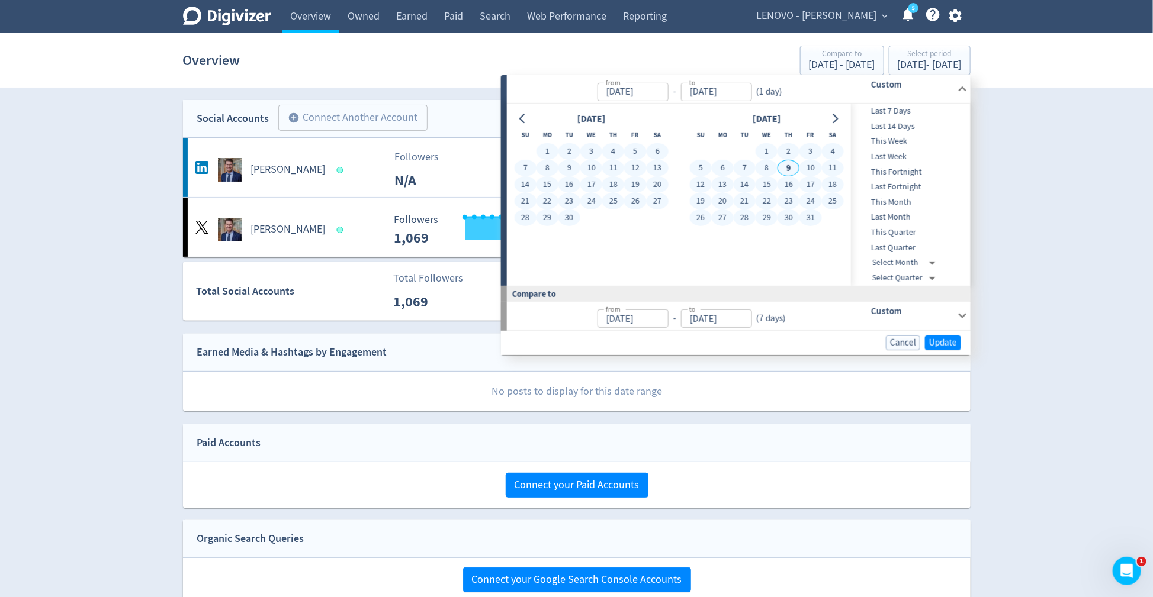
click at [806, 217] on button "31" at bounding box center [810, 218] width 22 height 17
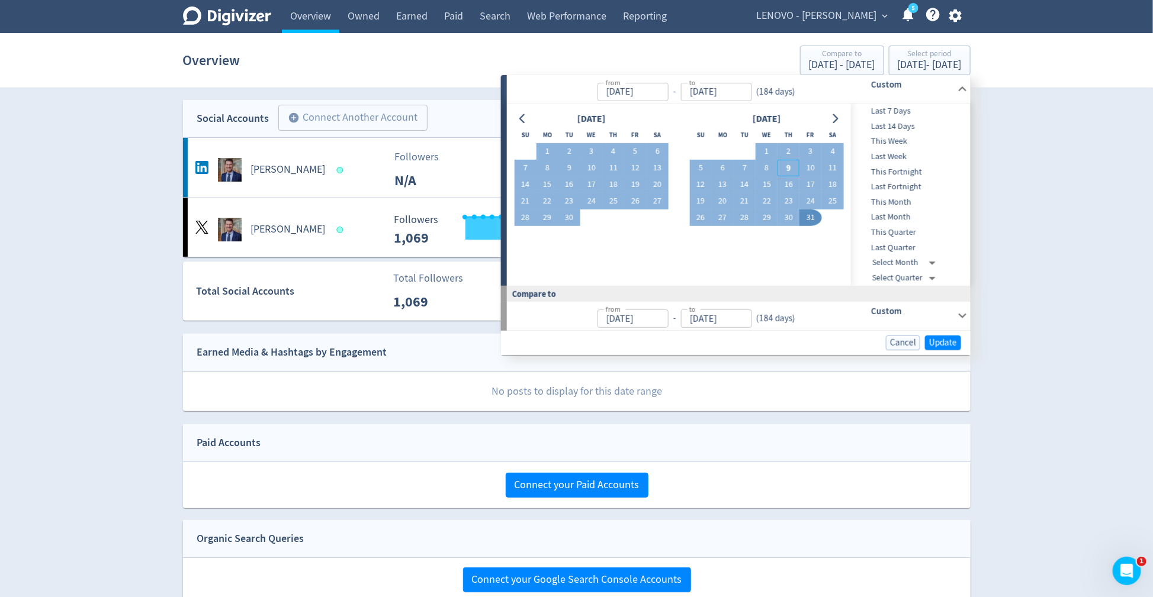
type input "Oct 31, 2025"
type input "Oct 29, 2024"
type input "Apr 30, 2025"
click at [946, 338] on span "Update" at bounding box center [943, 342] width 28 height 9
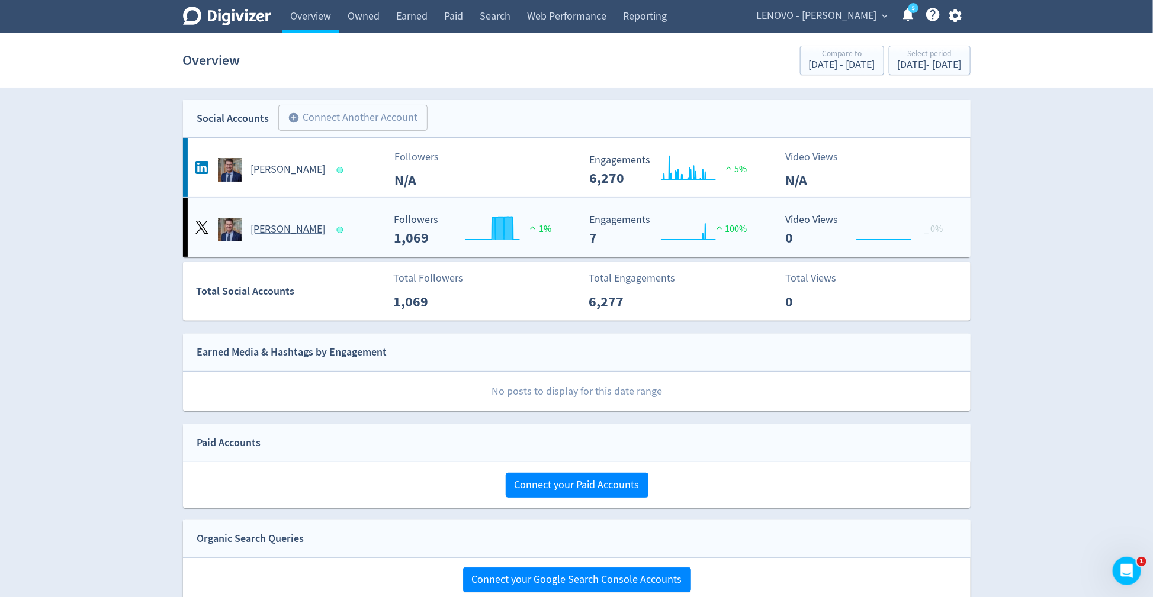
click at [295, 226] on h5 "[PERSON_NAME]" at bounding box center [288, 230] width 75 height 14
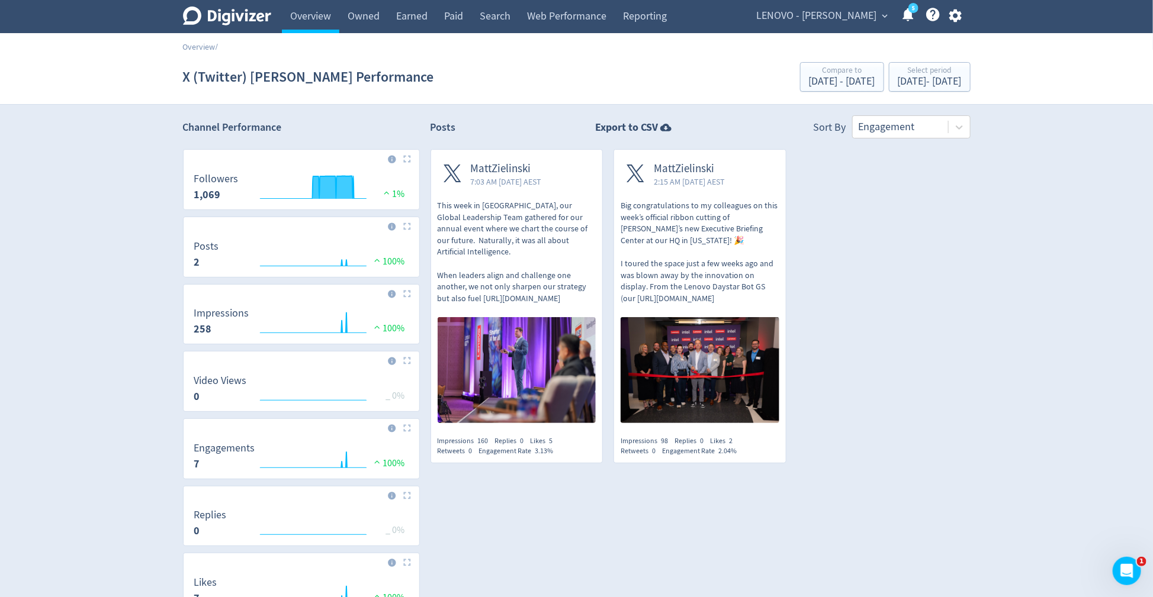
click at [483, 169] on span "MattZielinski" at bounding box center [506, 169] width 71 height 14
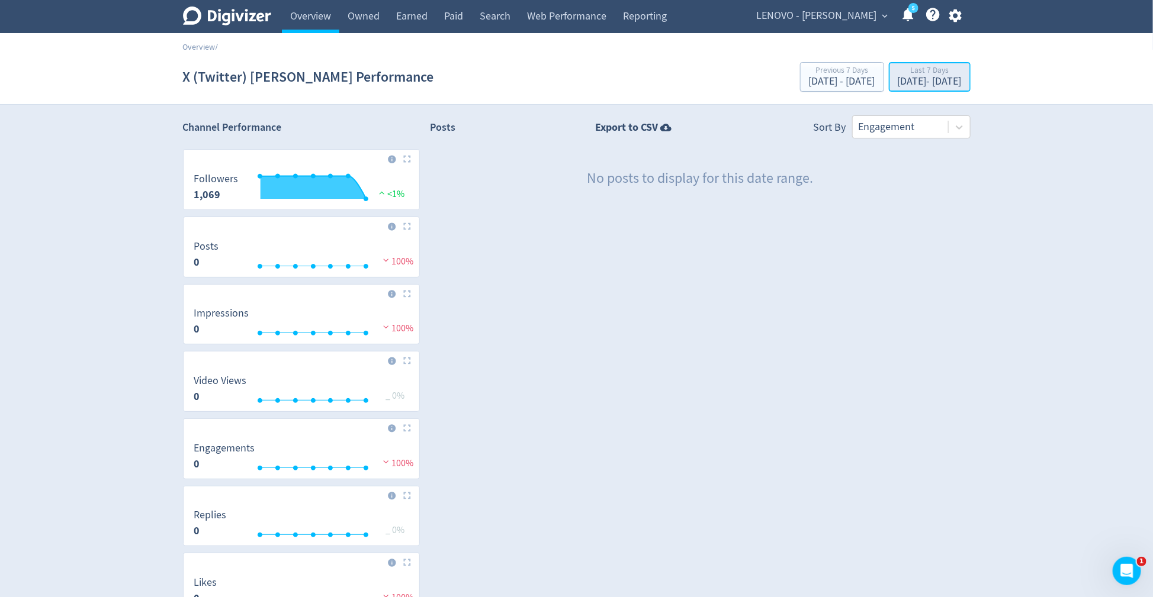
click at [898, 81] on div "[DATE] - [DATE]" at bounding box center [930, 81] width 64 height 11
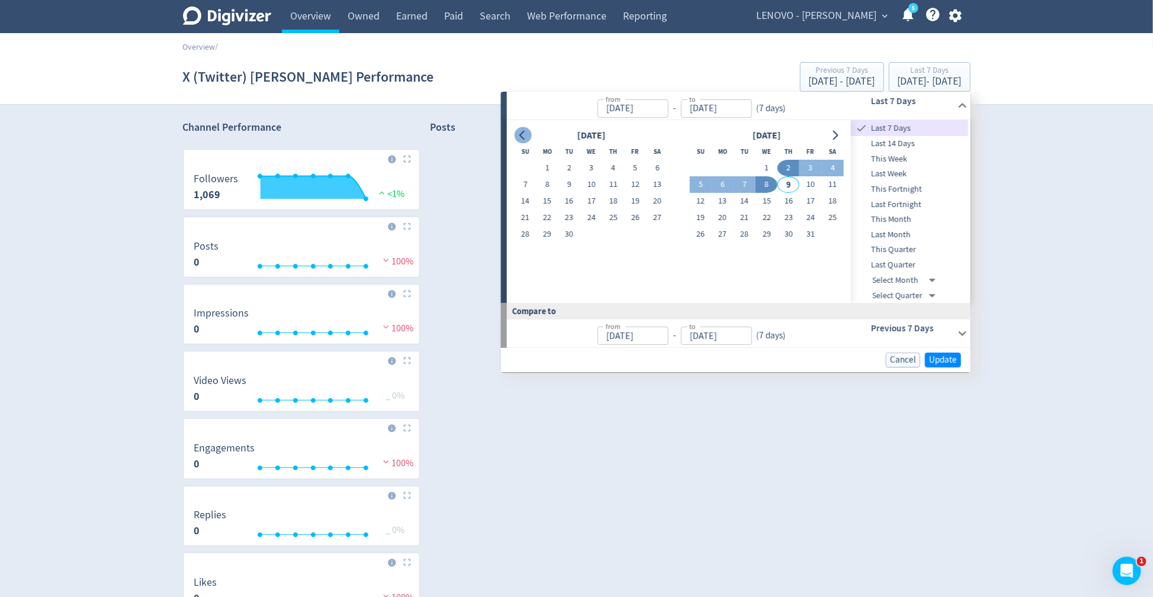
click at [522, 131] on icon "Go to previous month" at bounding box center [522, 135] width 9 height 9
click at [630, 170] on button "1" at bounding box center [635, 168] width 22 height 17
type input "Aug 01, 2025"
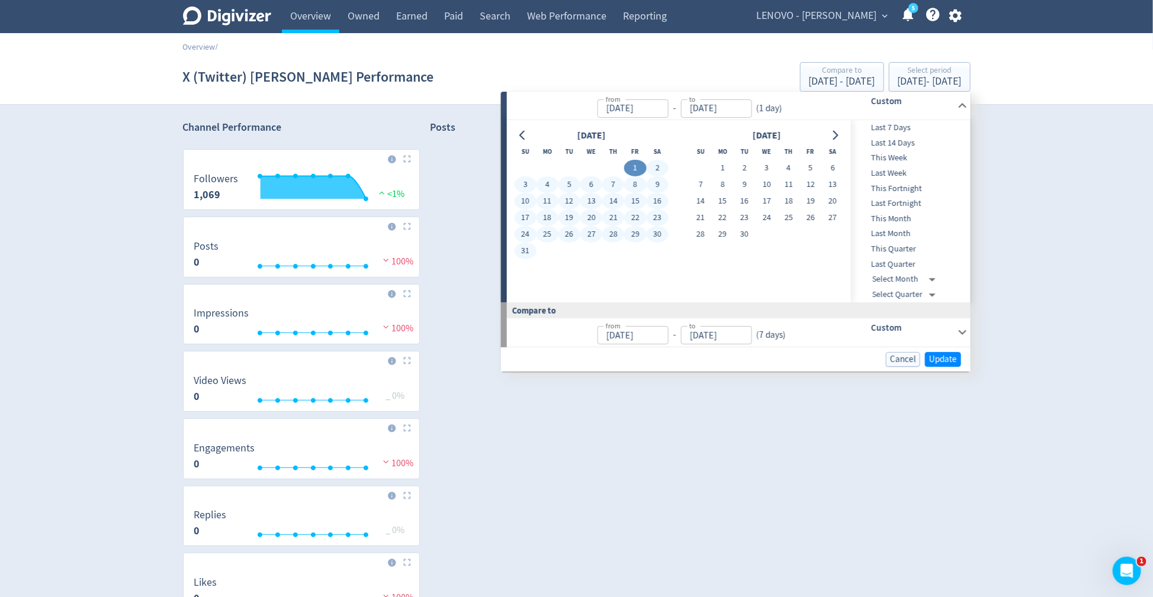
click at [525, 243] on button "31" at bounding box center [525, 251] width 22 height 17
type input "Aug 31, 2025"
type input "[DATE]"
type input "Jul 31, 2025"
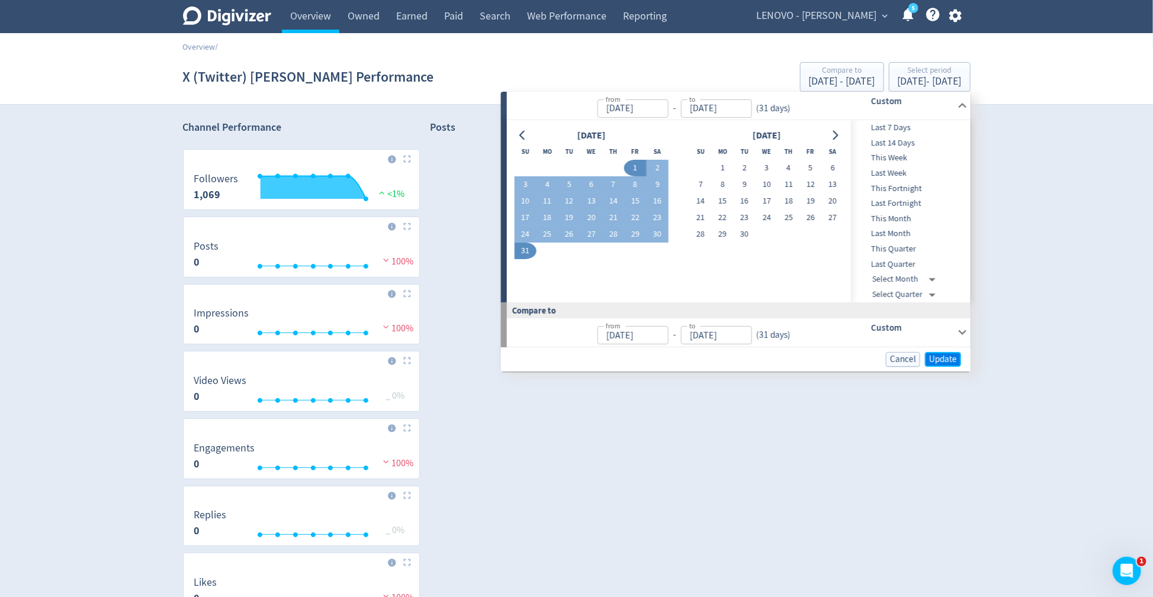
click at [943, 358] on span "Update" at bounding box center [943, 359] width 28 height 9
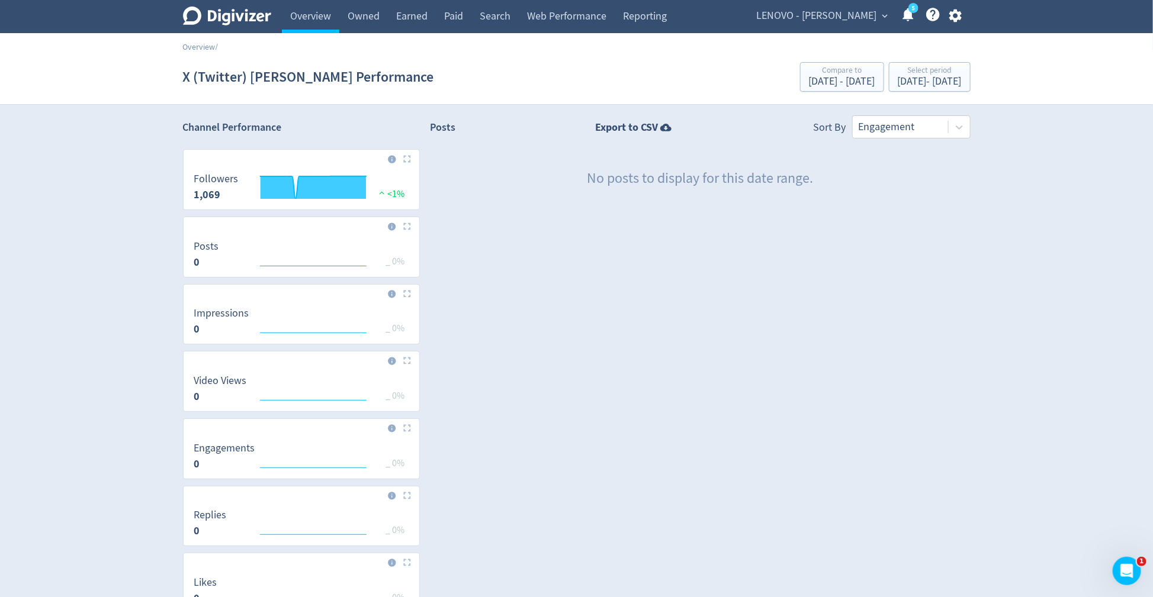
click at [305, 36] on div "Overview /" at bounding box center [576, 41] width 1153 height 17
click at [306, 17] on link "Overview" at bounding box center [310, 16] width 57 height 33
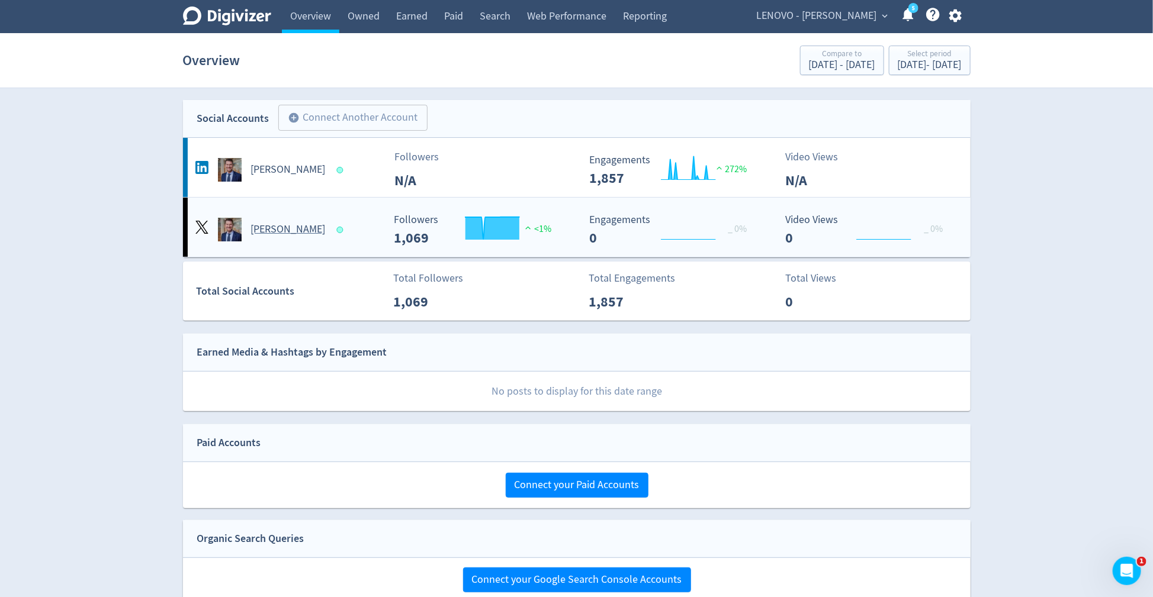
click at [302, 230] on h5 "[PERSON_NAME]" at bounding box center [288, 230] width 75 height 14
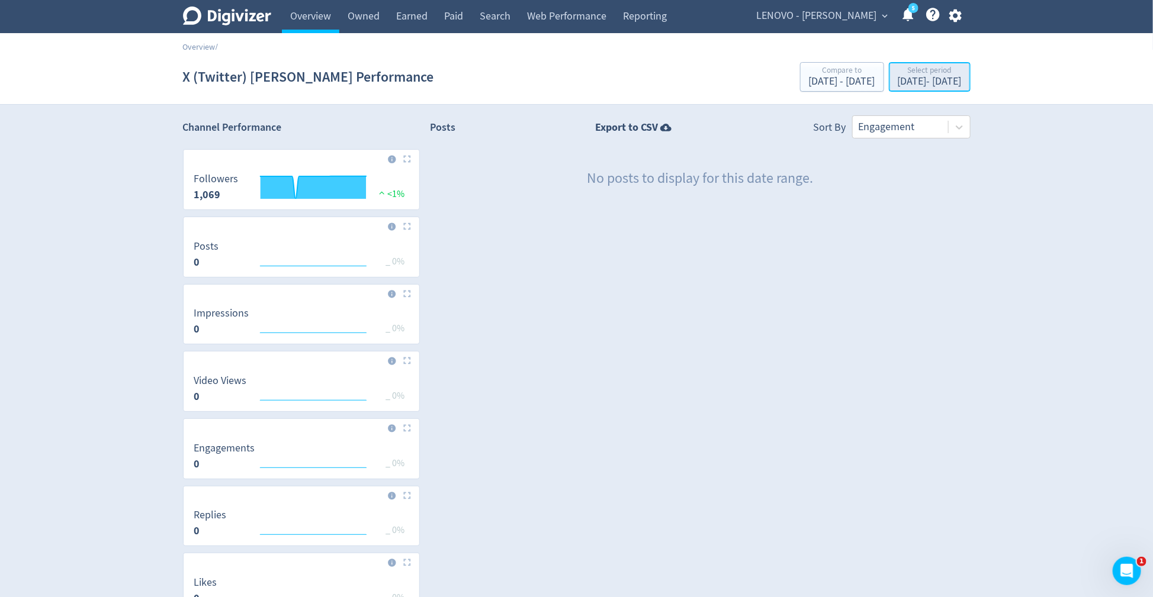
click at [898, 85] on div "Aug 1, 2025 - Aug 31, 2025" at bounding box center [930, 81] width 64 height 11
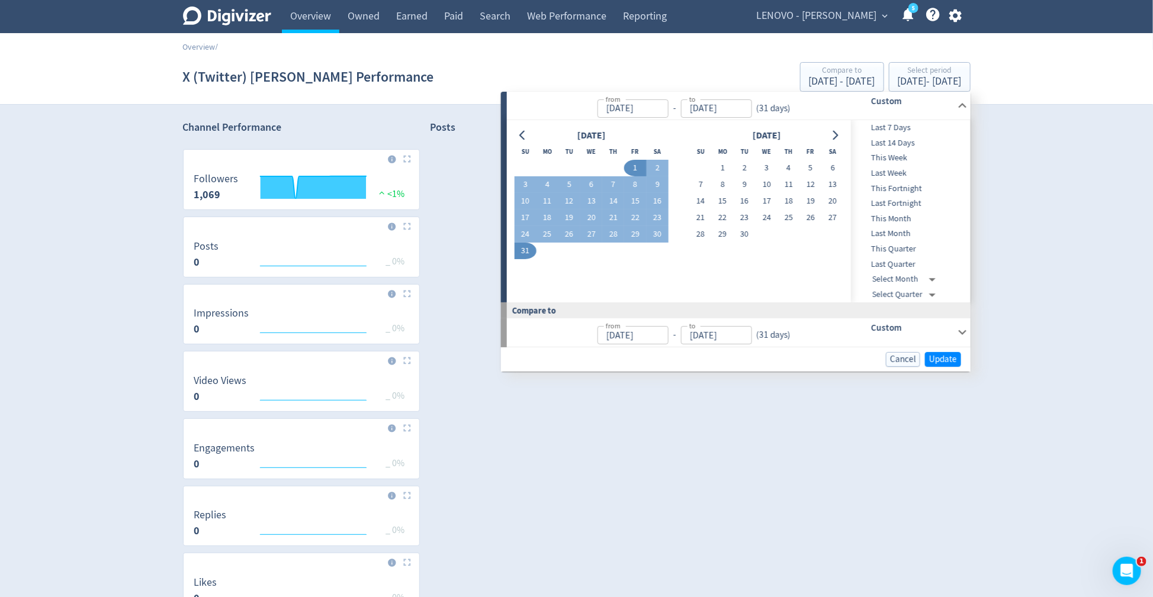
click at [1014, 124] on div "Digivizer Logo Mark Digivizer Logo Overview Owned Earned Paid Search Web Perfor…" at bounding box center [576, 368] width 1153 height 736
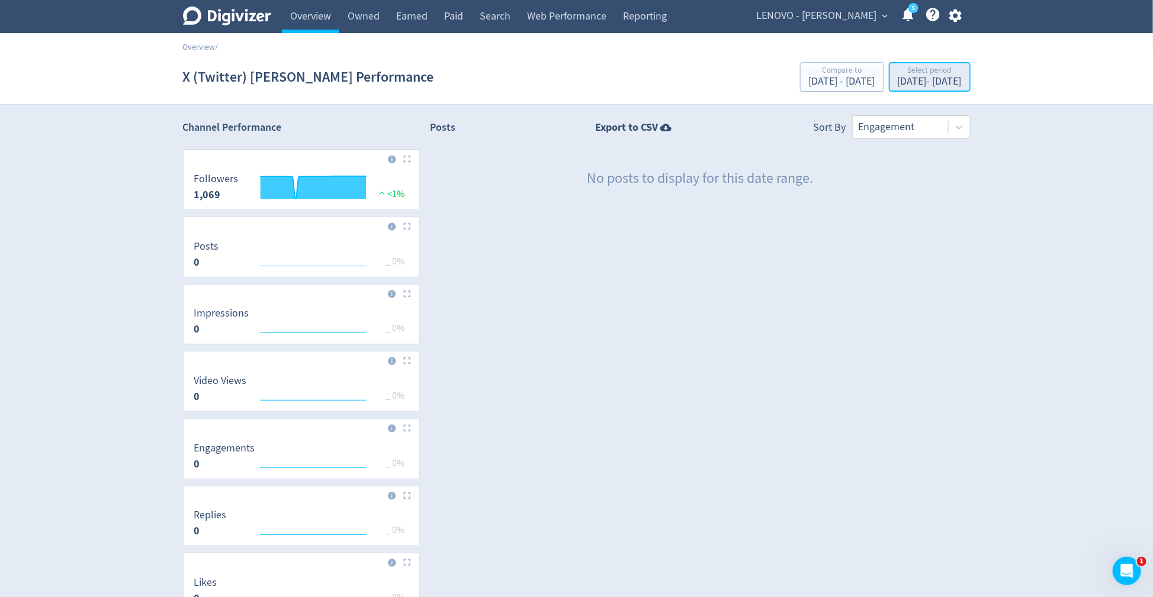
click at [935, 84] on div "Aug 1, 2025 - Aug 31, 2025" at bounding box center [930, 81] width 64 height 11
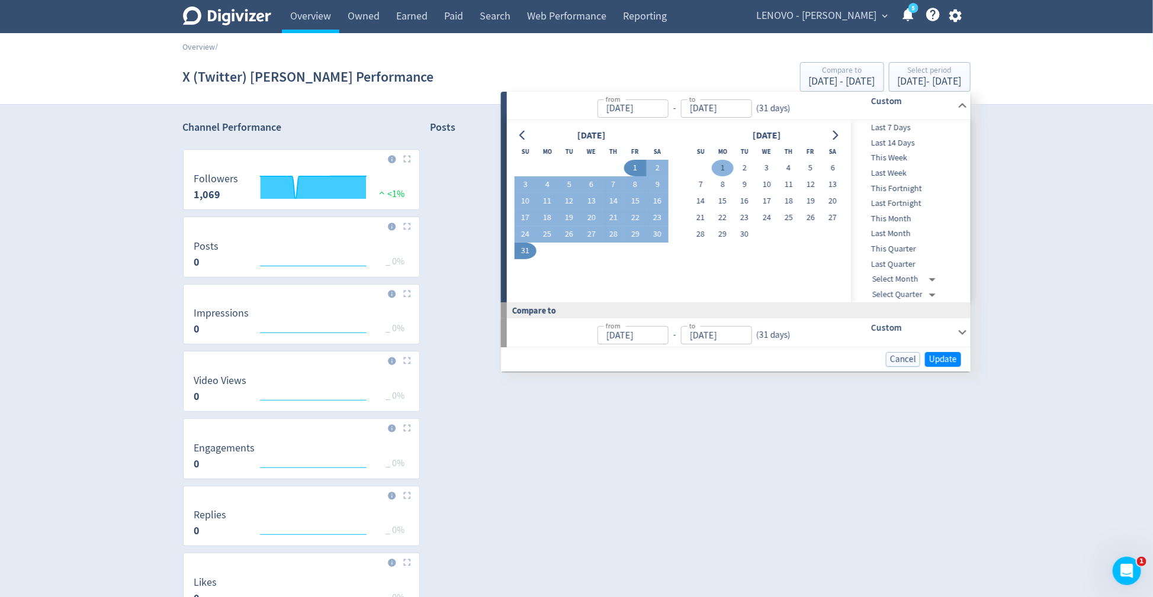
click at [731, 167] on button "1" at bounding box center [723, 168] width 22 height 17
type input "Sep 01, 2025"
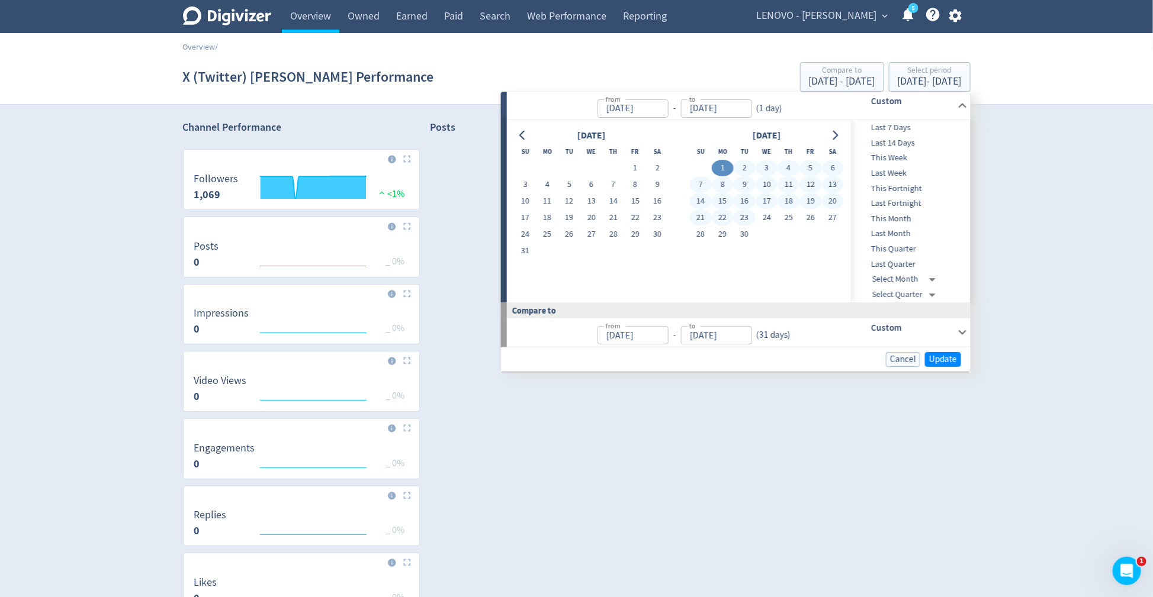
click at [741, 226] on td "30" at bounding box center [745, 234] width 22 height 17
click at [746, 233] on button "30" at bounding box center [745, 234] width 22 height 17
type input "[DATE]"
type input "Aug 02, 2025"
type input "Aug 31, 2025"
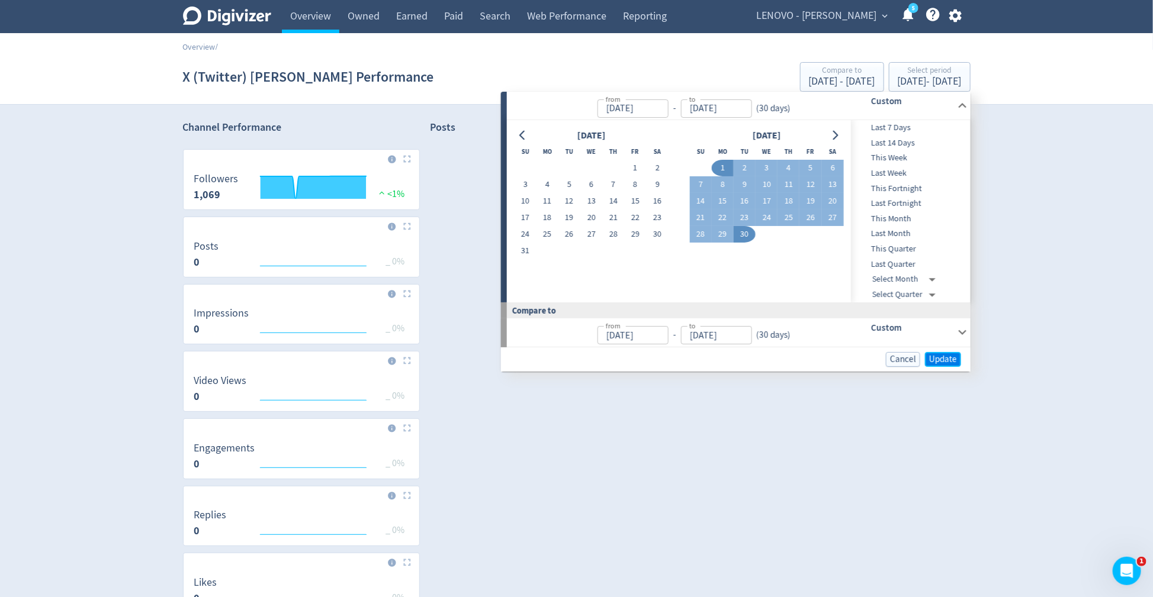
click at [944, 358] on span "Update" at bounding box center [943, 359] width 28 height 9
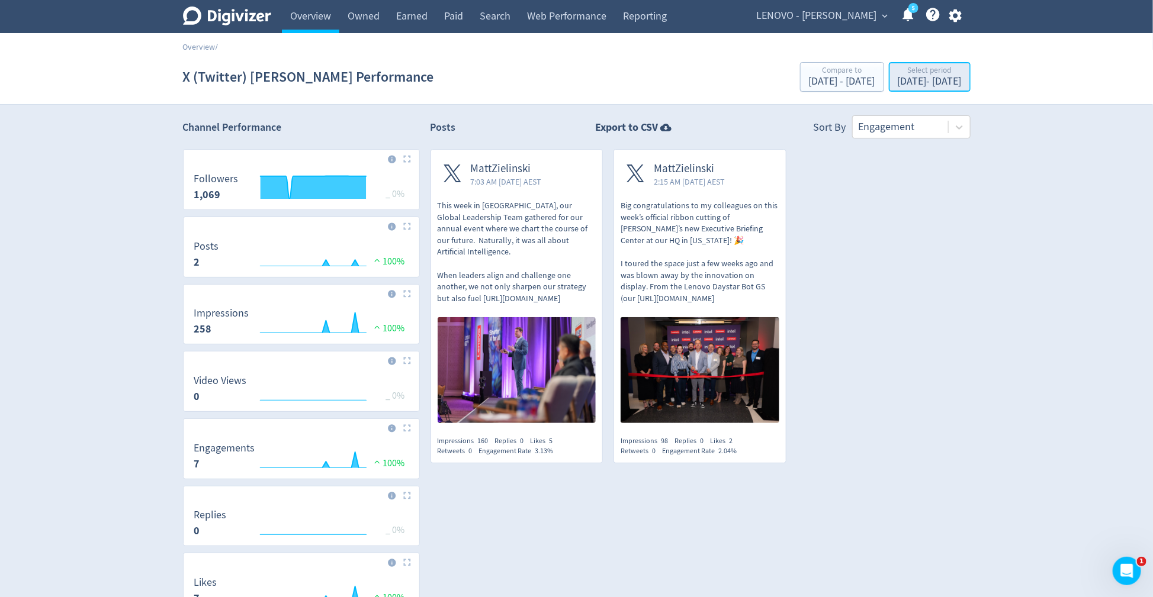
click at [931, 82] on div "Sep 1, 2025 - Sep 30, 2025" at bounding box center [930, 81] width 64 height 11
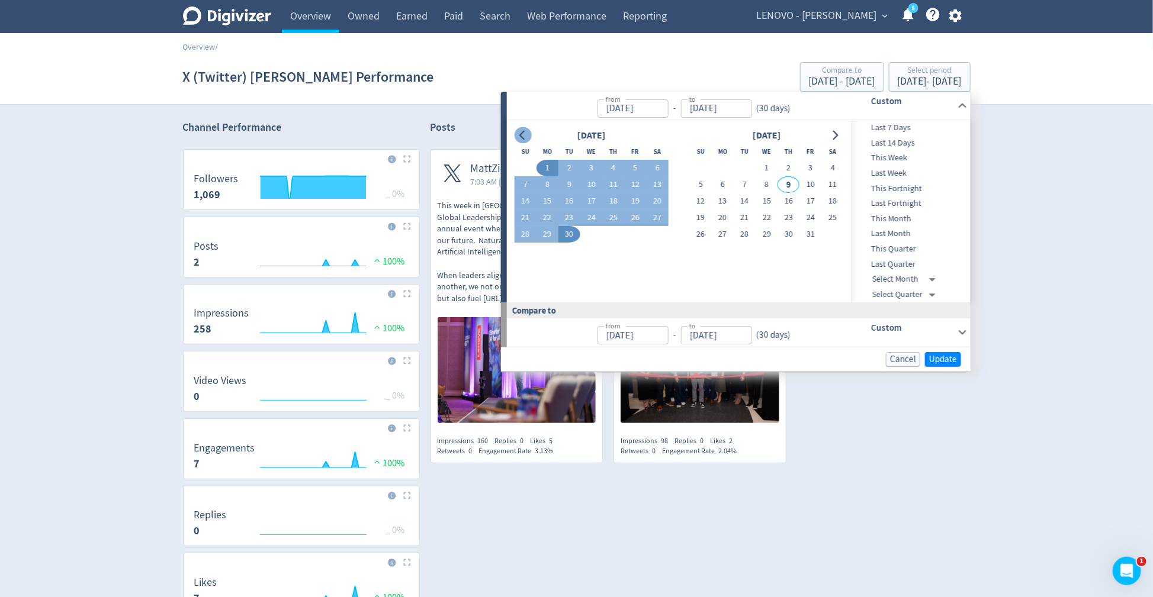
click at [526, 133] on icon "Go to previous month" at bounding box center [522, 135] width 9 height 9
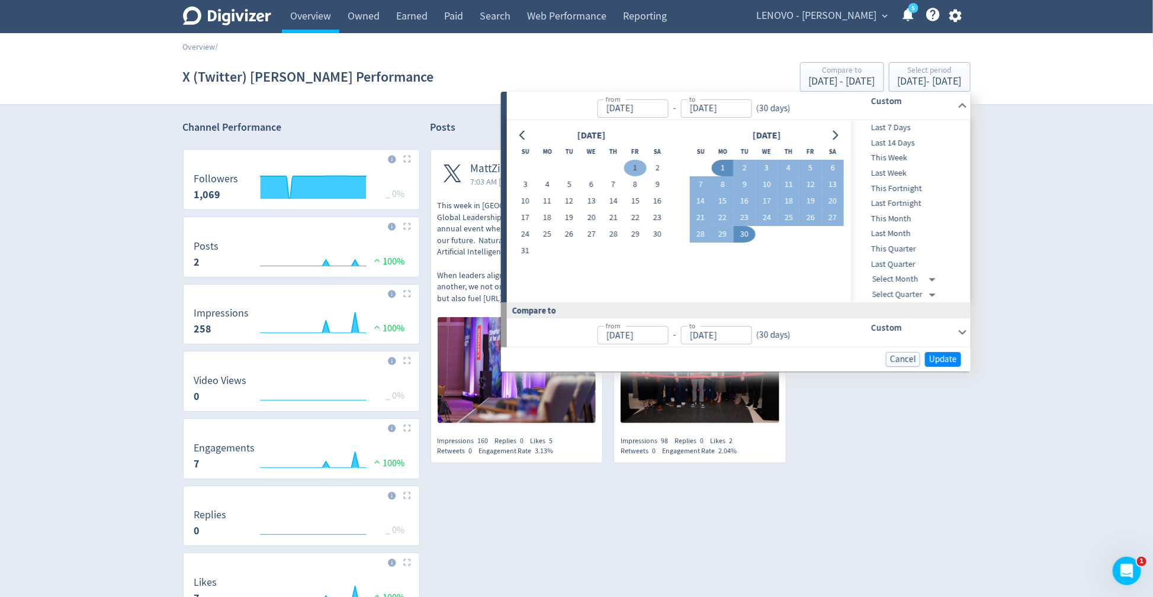
click at [635, 169] on button "1" at bounding box center [635, 168] width 22 height 17
type input "Aug 01, 2025"
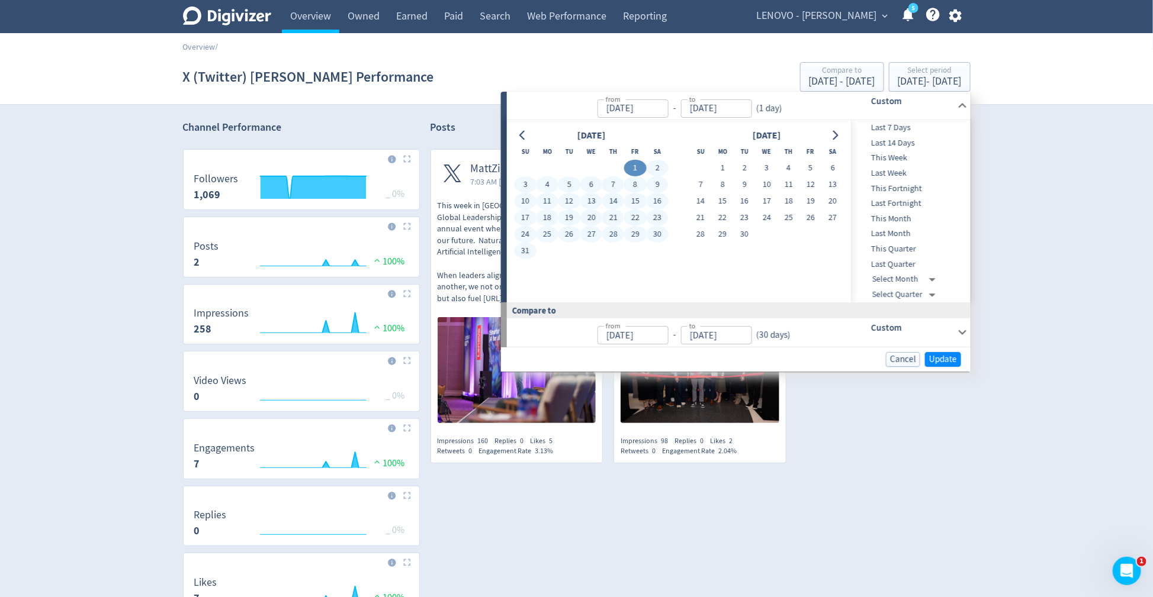
click at [527, 249] on button "31" at bounding box center [525, 251] width 22 height 17
type input "Aug 31, 2025"
type input "[DATE]"
type input "Jul 31, 2025"
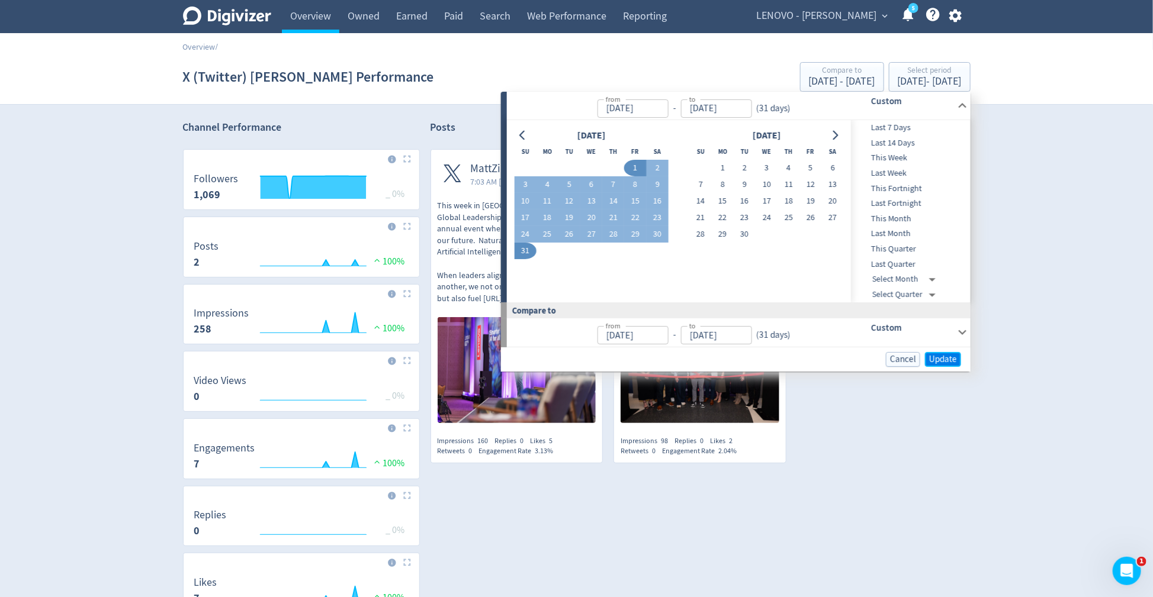
click at [931, 355] on span "Update" at bounding box center [943, 359] width 28 height 9
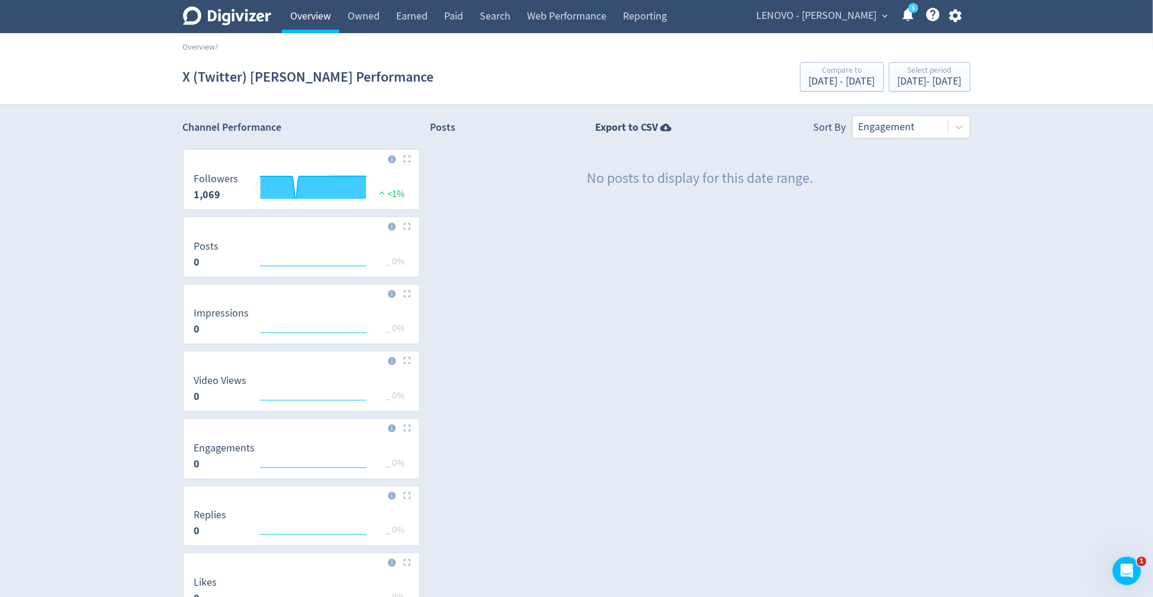
click at [313, 20] on link "Overview" at bounding box center [310, 16] width 57 height 33
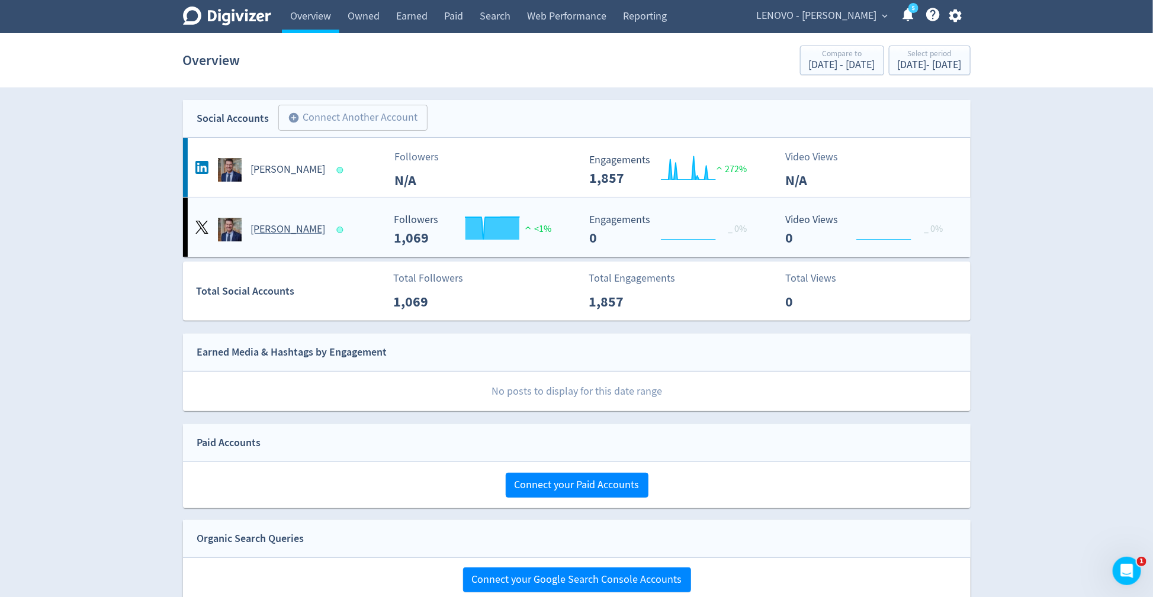
click at [278, 214] on div "[PERSON_NAME]" at bounding box center [286, 224] width 196 height 33
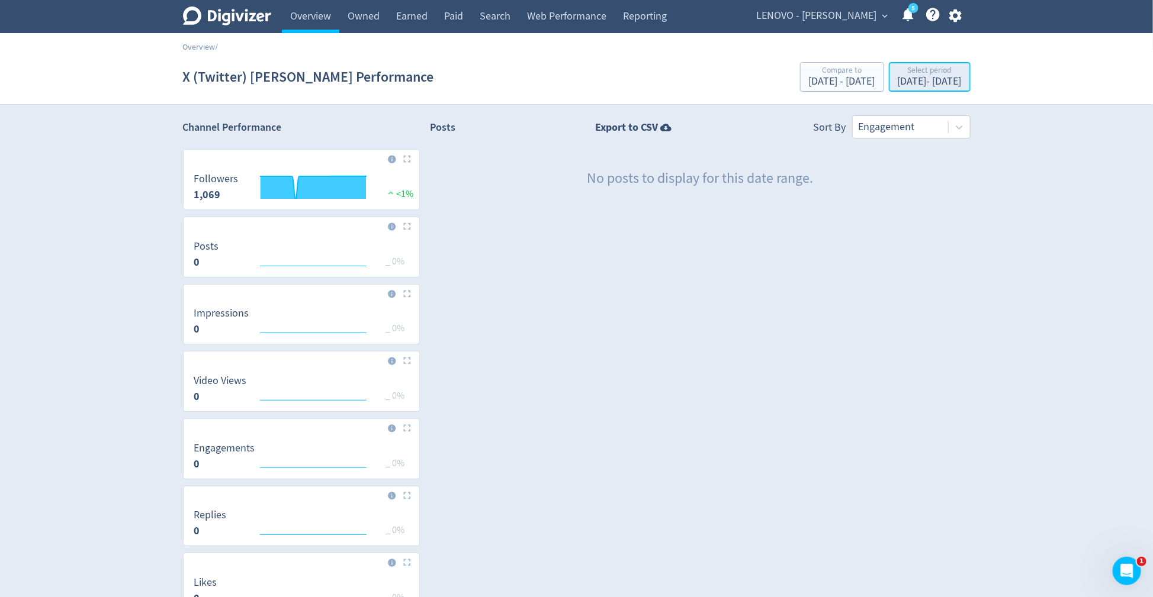
click at [898, 82] on div "Aug 1, 2025 - Aug 31, 2025" at bounding box center [930, 81] width 64 height 11
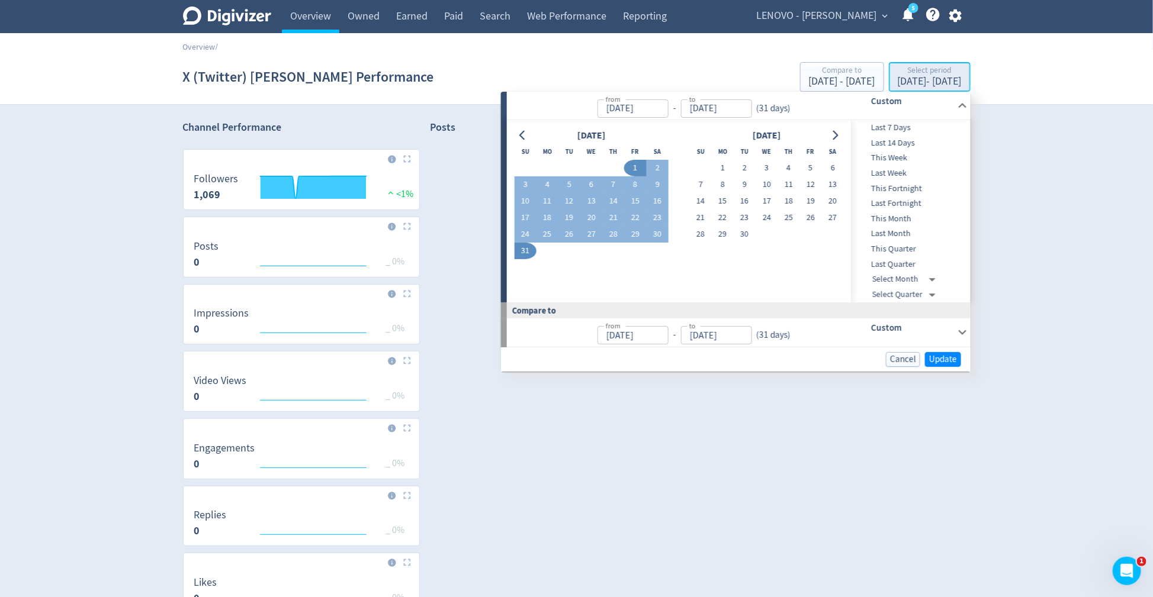
type input "Aug 01, 2025"
type input "Aug 31, 2025"
type input "[DATE]"
type input "Jul 31, 2025"
click at [527, 136] on icon "Go to previous month" at bounding box center [522, 135] width 9 height 9
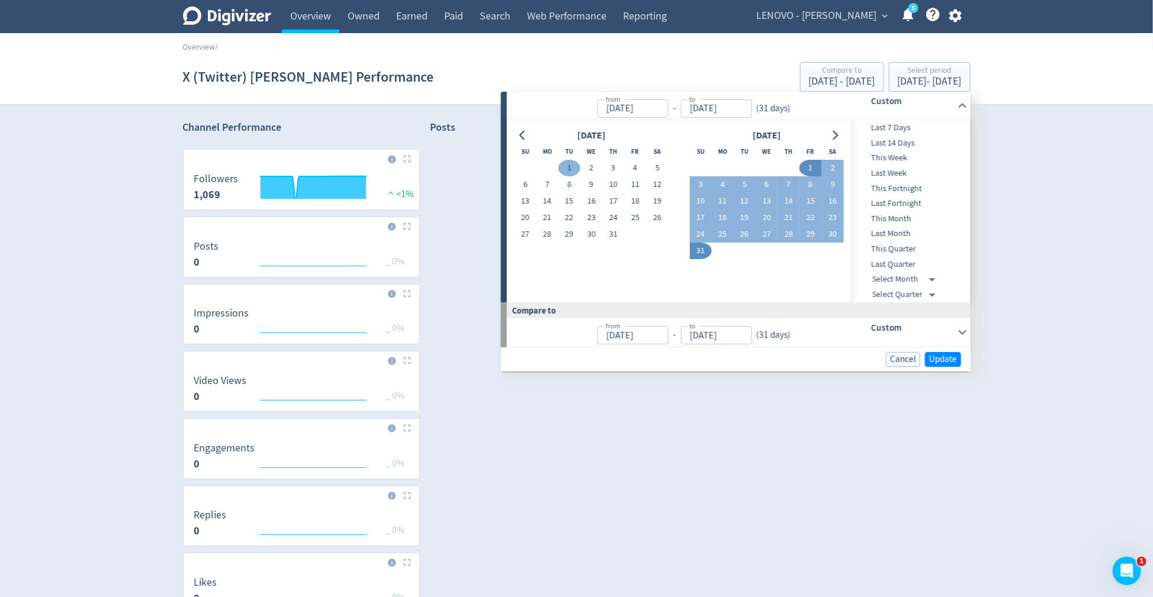
click at [567, 166] on button "1" at bounding box center [569, 168] width 22 height 17
type input "[DATE]"
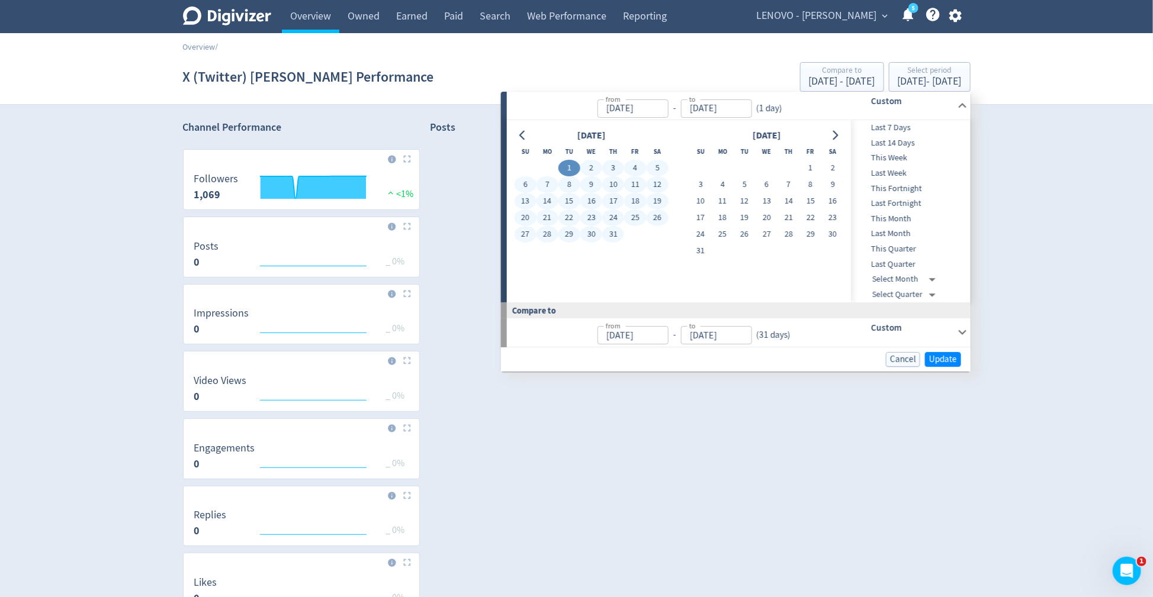
click at [613, 234] on button "31" at bounding box center [613, 234] width 22 height 17
type input "Jul 31, 2025"
type input "May 31, 2025"
type input "[DATE]"
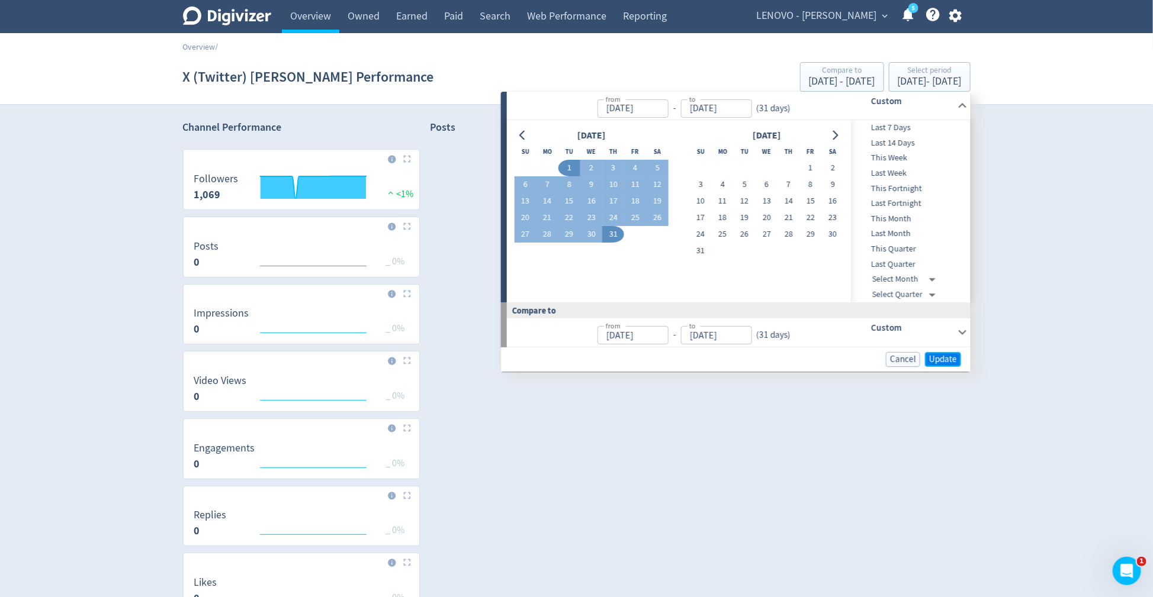
click at [938, 355] on span "Update" at bounding box center [943, 359] width 28 height 9
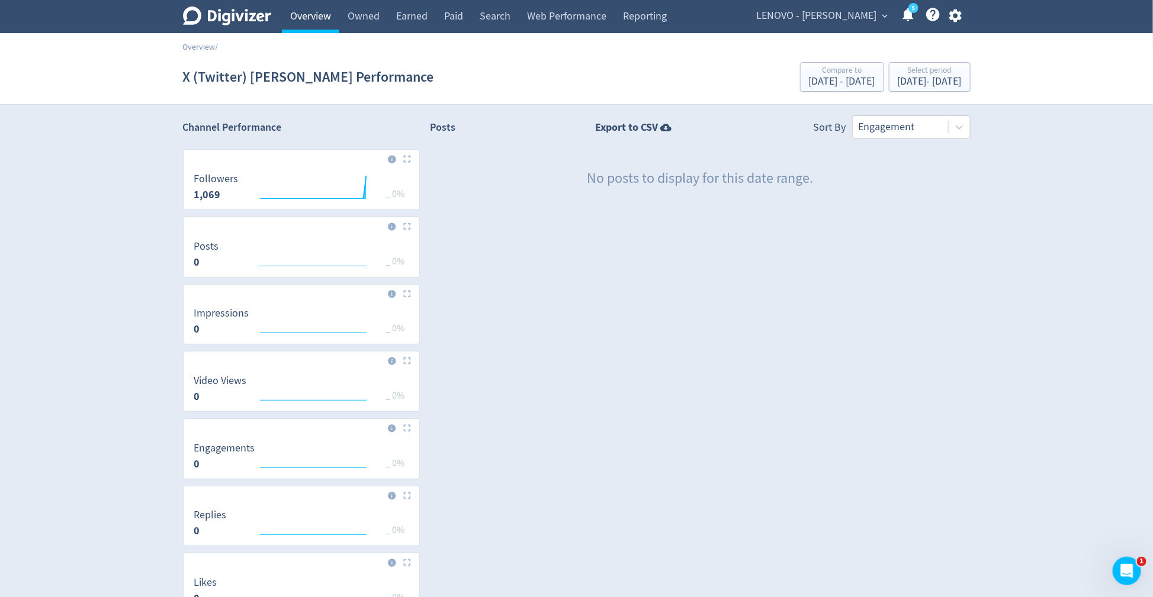
click at [303, 14] on link "Overview" at bounding box center [310, 16] width 57 height 33
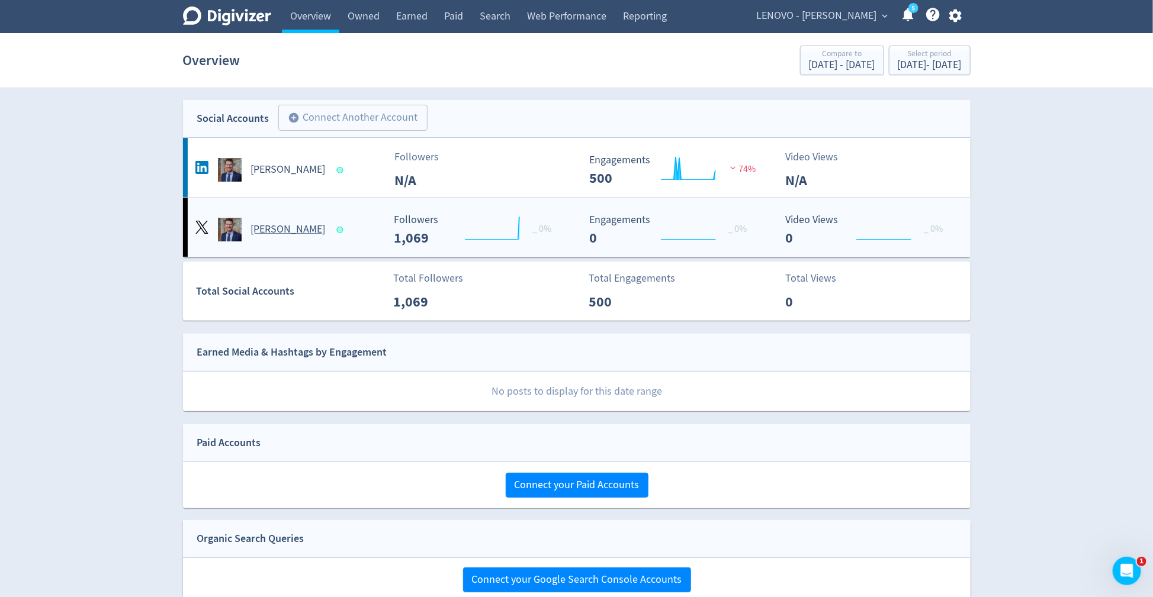
click at [305, 225] on h5 "[PERSON_NAME]" at bounding box center [288, 230] width 75 height 14
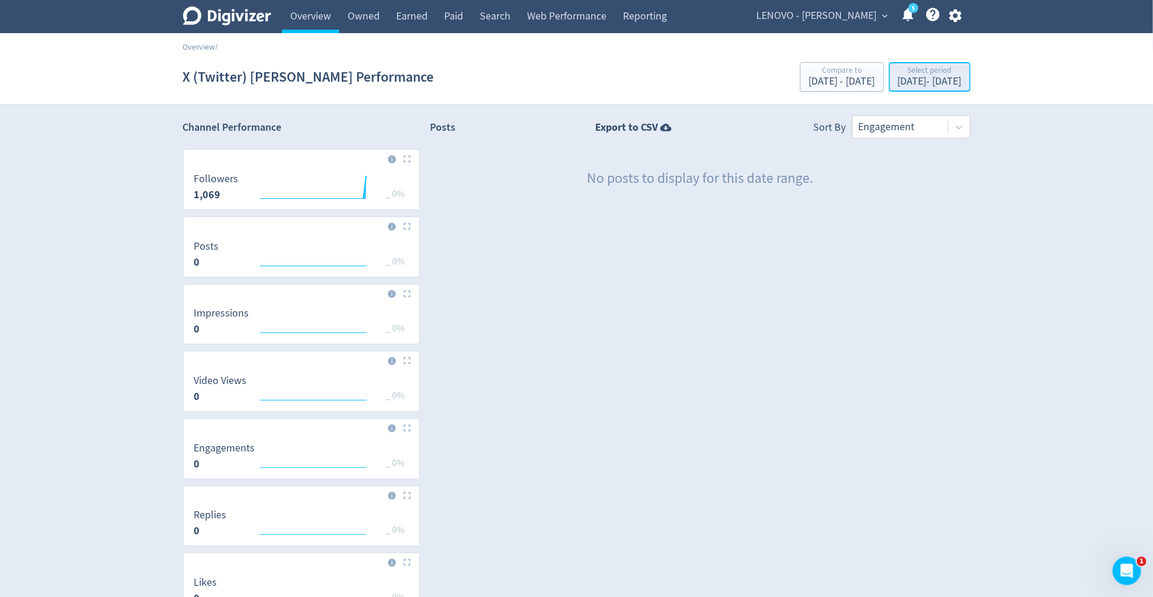
click at [898, 82] on div "Jul 1, 2025 - Jul 31, 2025" at bounding box center [930, 81] width 64 height 11
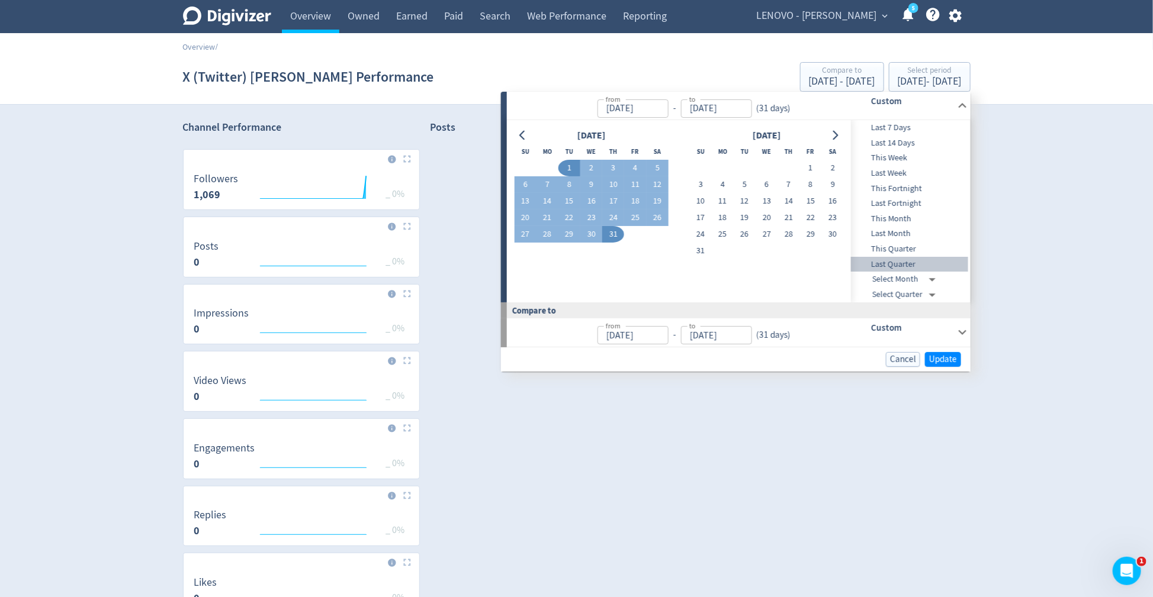
click at [899, 258] on span "Last Quarter" at bounding box center [909, 264] width 117 height 13
type input "[DATE]"
click at [934, 361] on span "Update" at bounding box center [943, 360] width 28 height 9
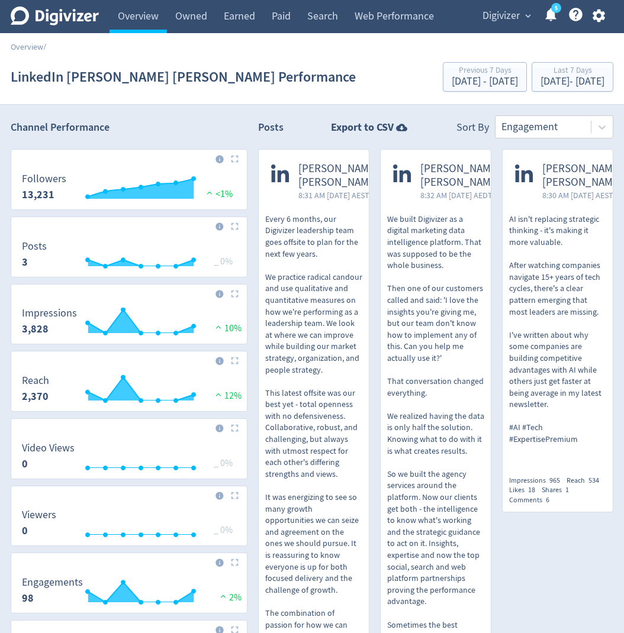
scroll to position [255, 0]
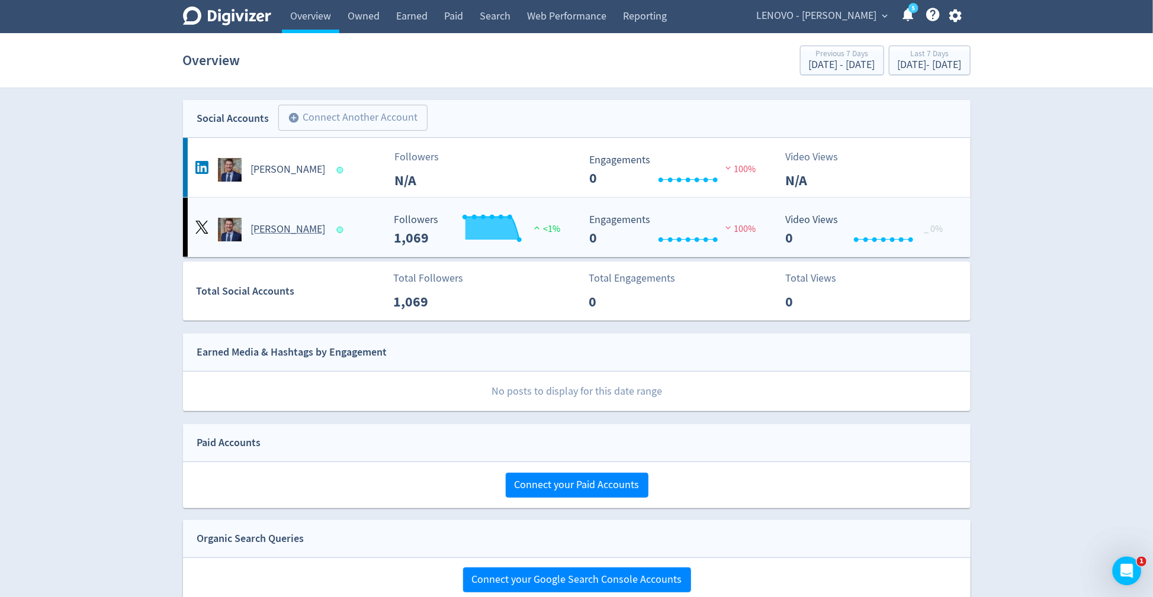
click at [345, 222] on div "[PERSON_NAME]" at bounding box center [287, 230] width 191 height 24
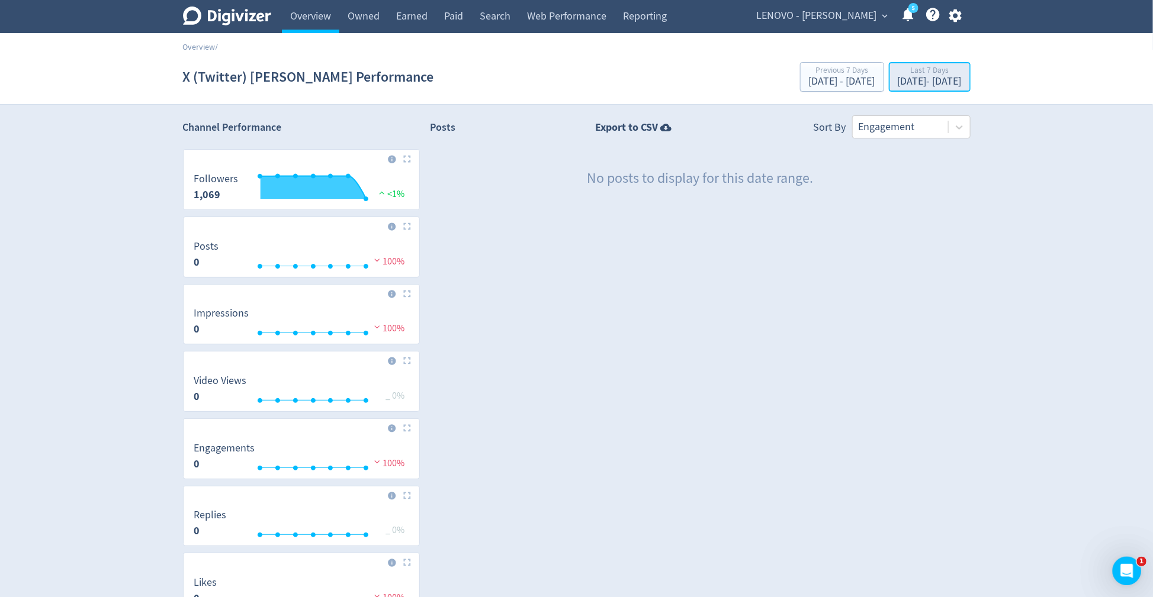
click at [898, 78] on div "[DATE] - [DATE]" at bounding box center [930, 81] width 64 height 11
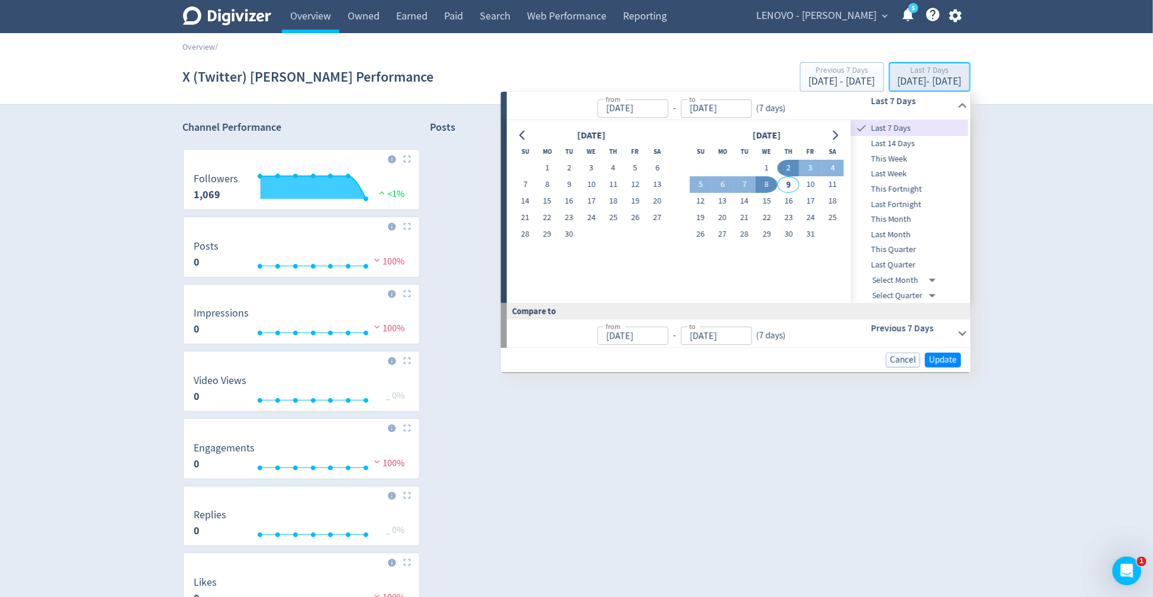
type input "[DATE]"
click at [895, 264] on span "Last Quarter" at bounding box center [909, 265] width 117 height 13
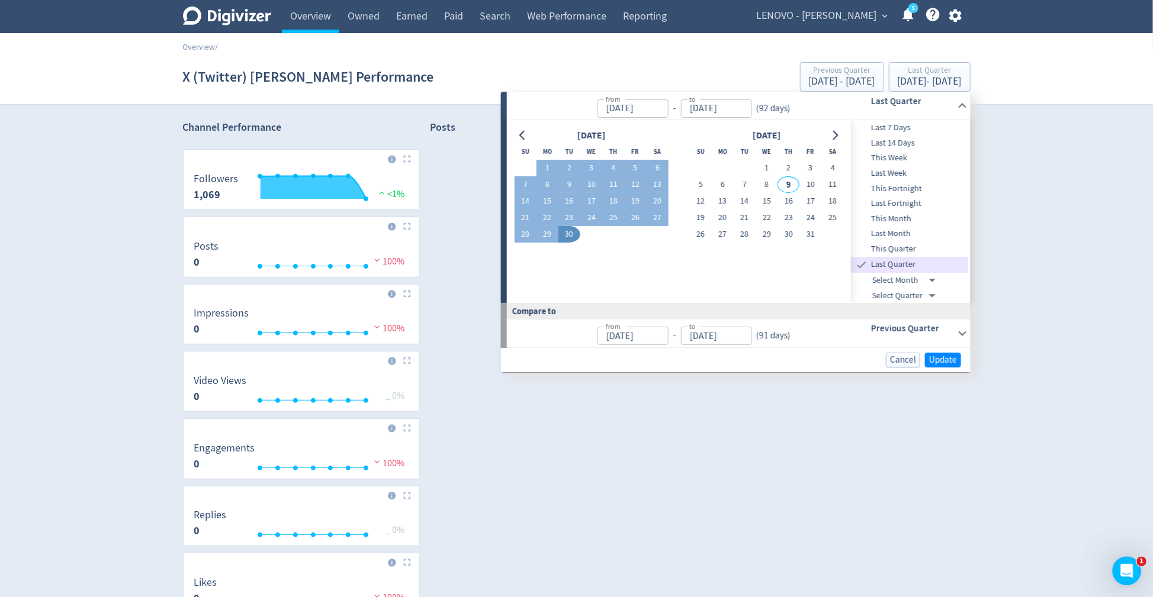
type input "[DATE]"
click at [953, 358] on span "Update" at bounding box center [943, 360] width 28 height 9
